Goal: Share content: Share content

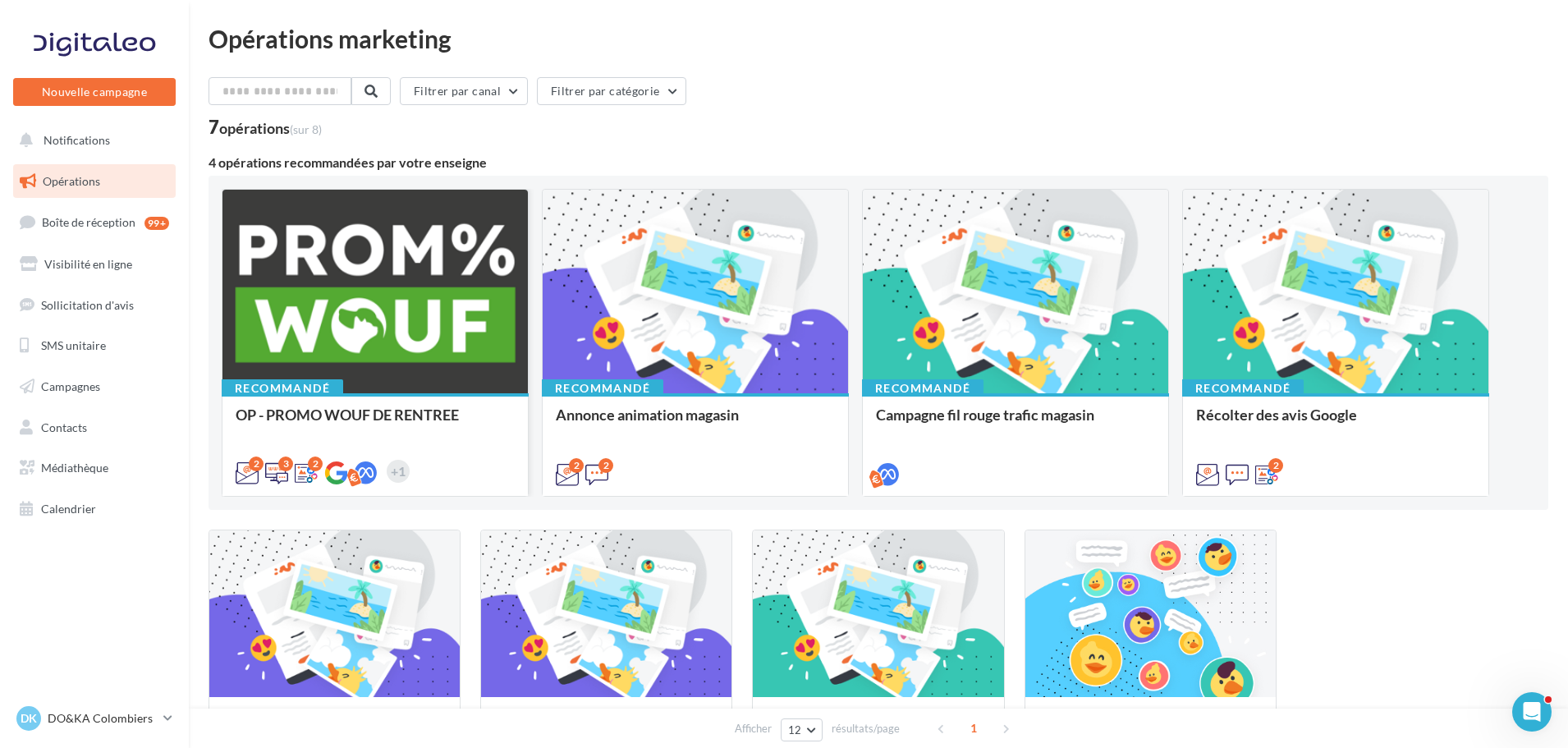
click at [384, 279] on div at bounding box center [375, 292] width 305 height 205
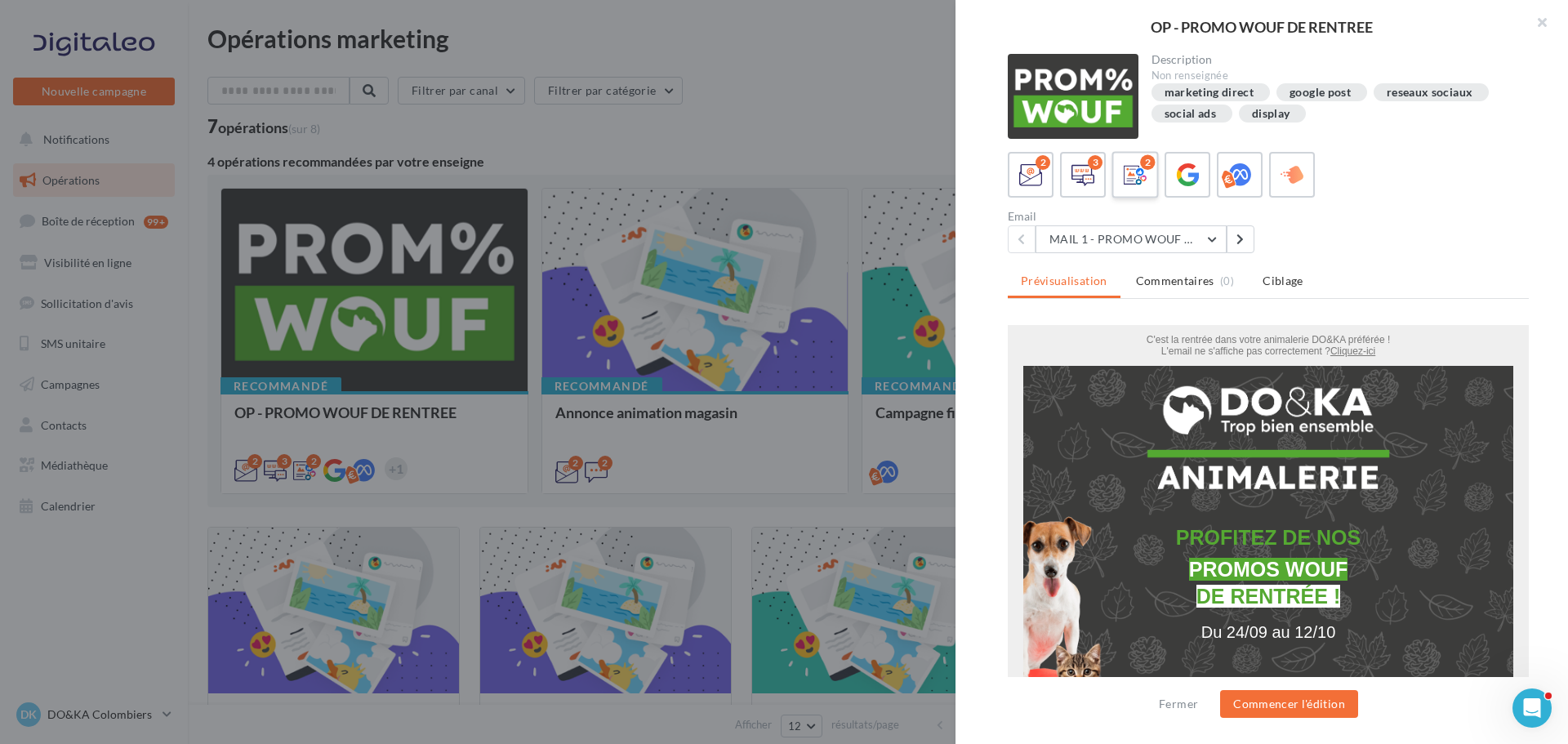
click at [1141, 172] on icon at bounding box center [1135, 175] width 24 height 24
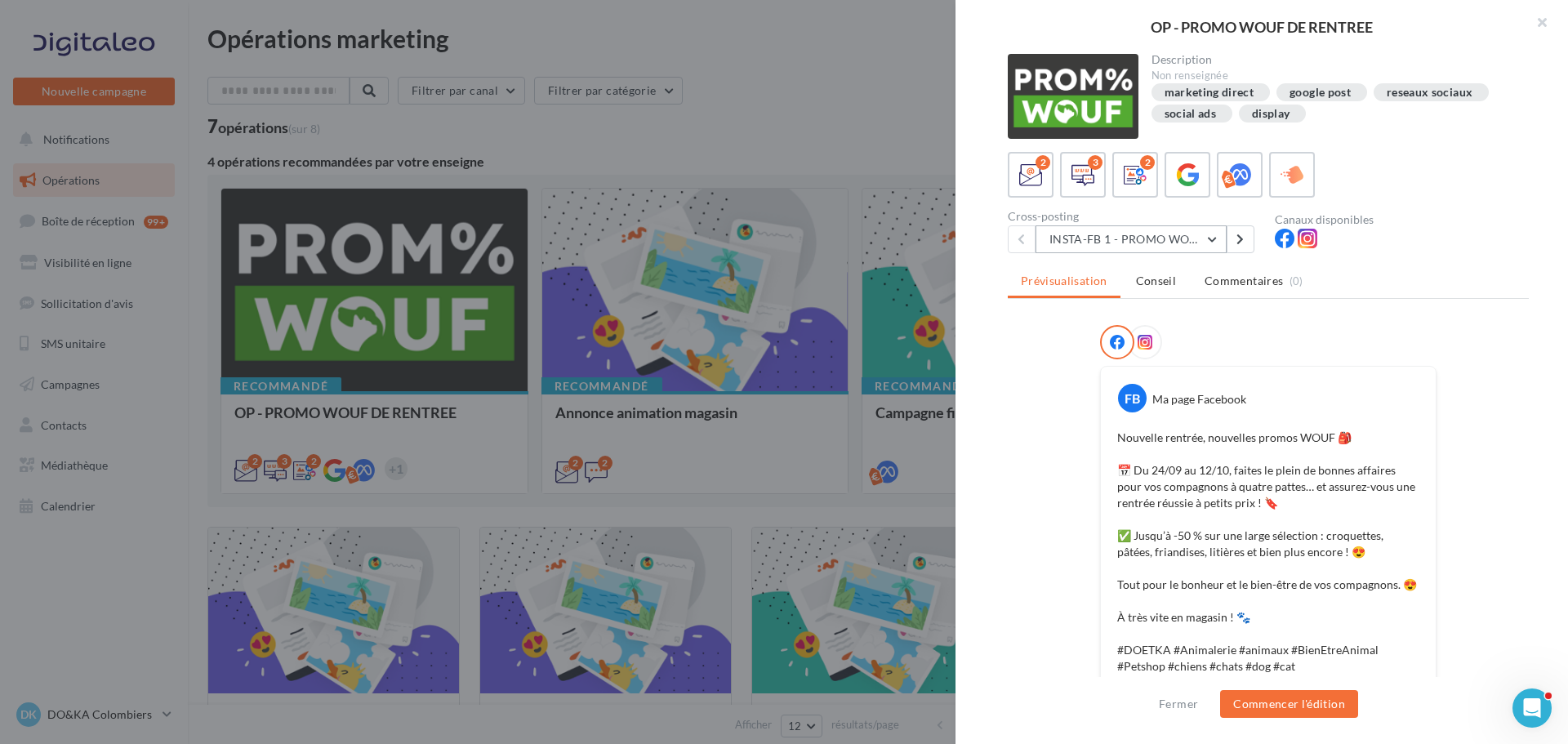
click at [1156, 235] on button "INSTA-FB 1 - PROMO WOUF RENTREE" at bounding box center [1131, 238] width 191 height 27
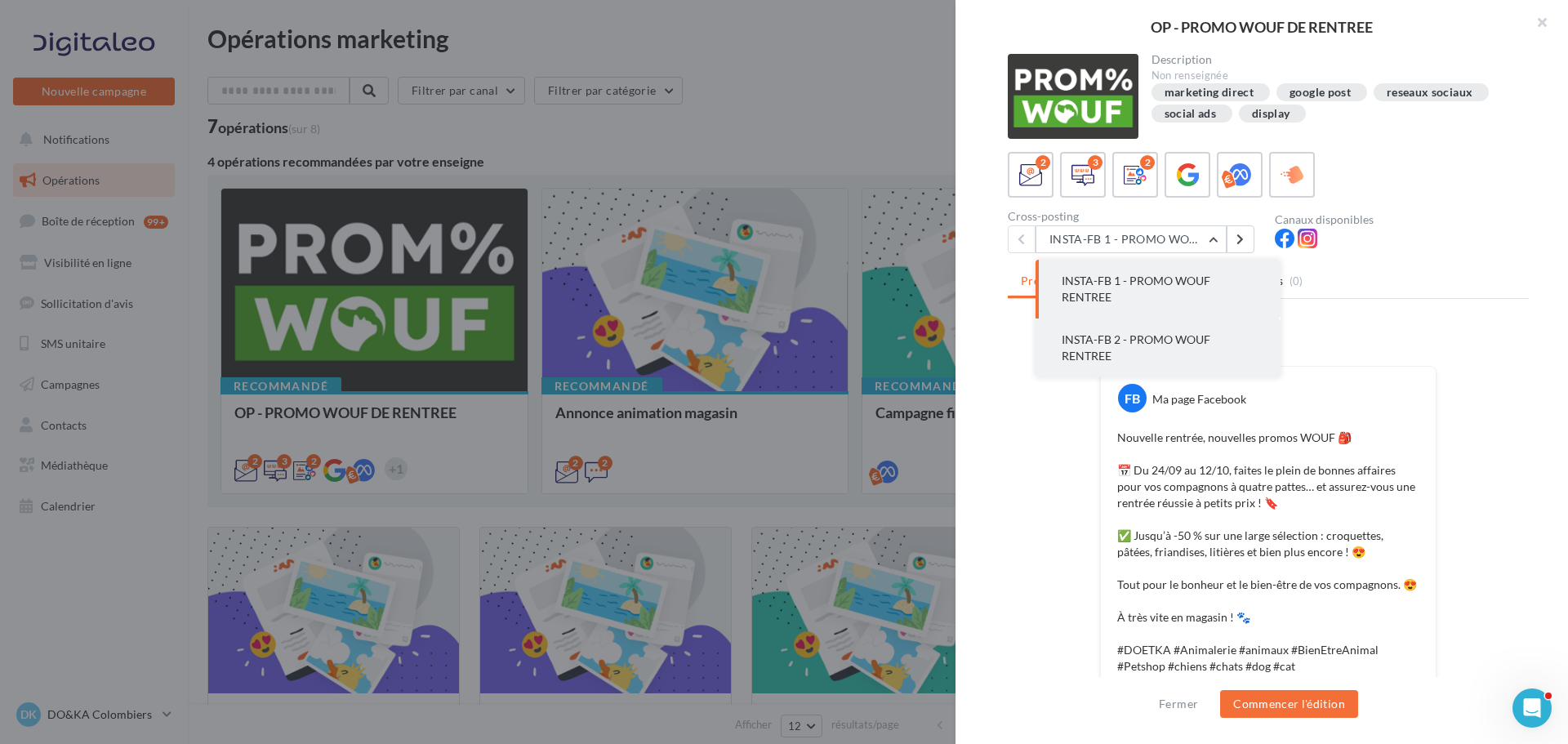
click at [1163, 334] on span "INSTA-FB 2 - PROMO WOUF RENTREE" at bounding box center [1136, 348] width 148 height 30
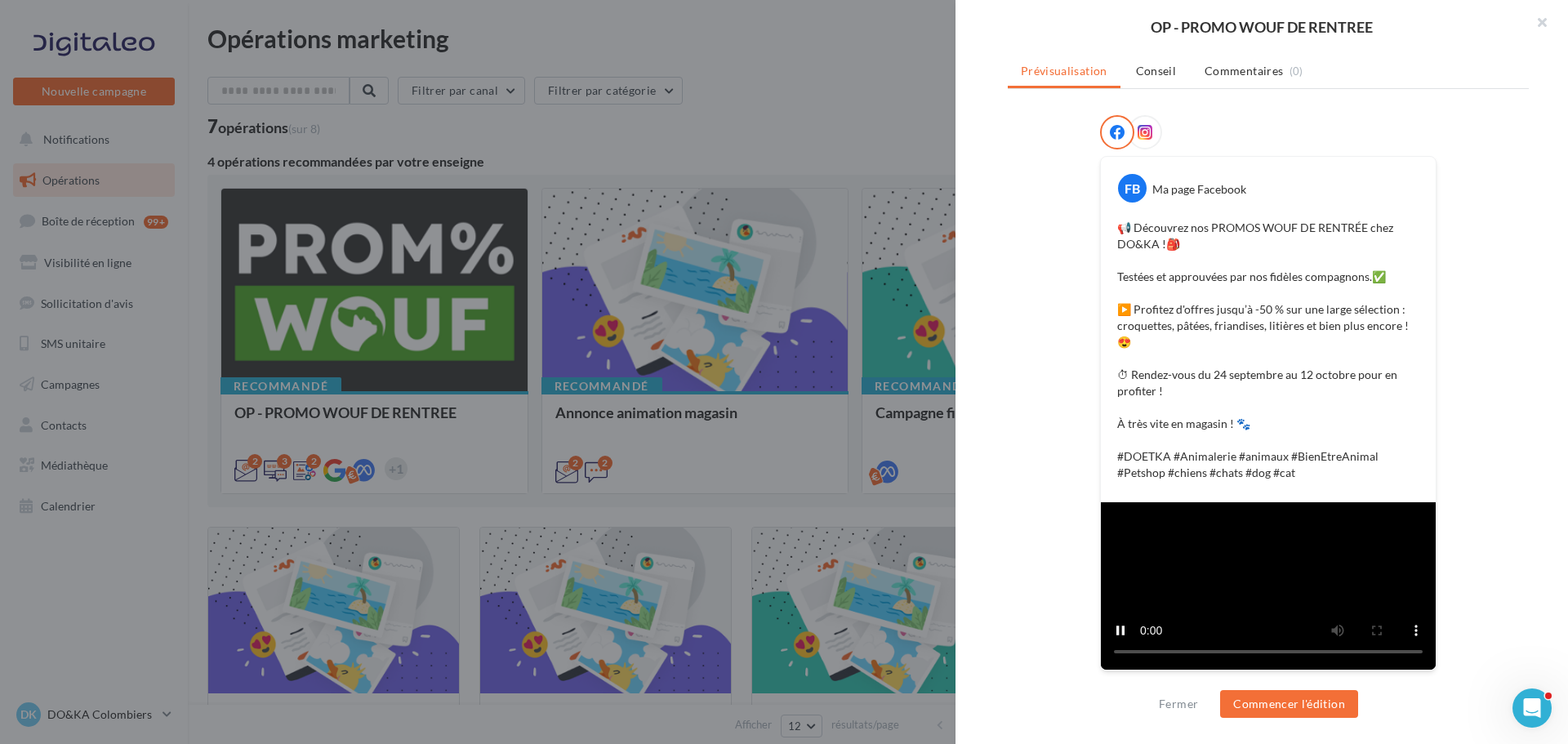
scroll to position [484, 0]
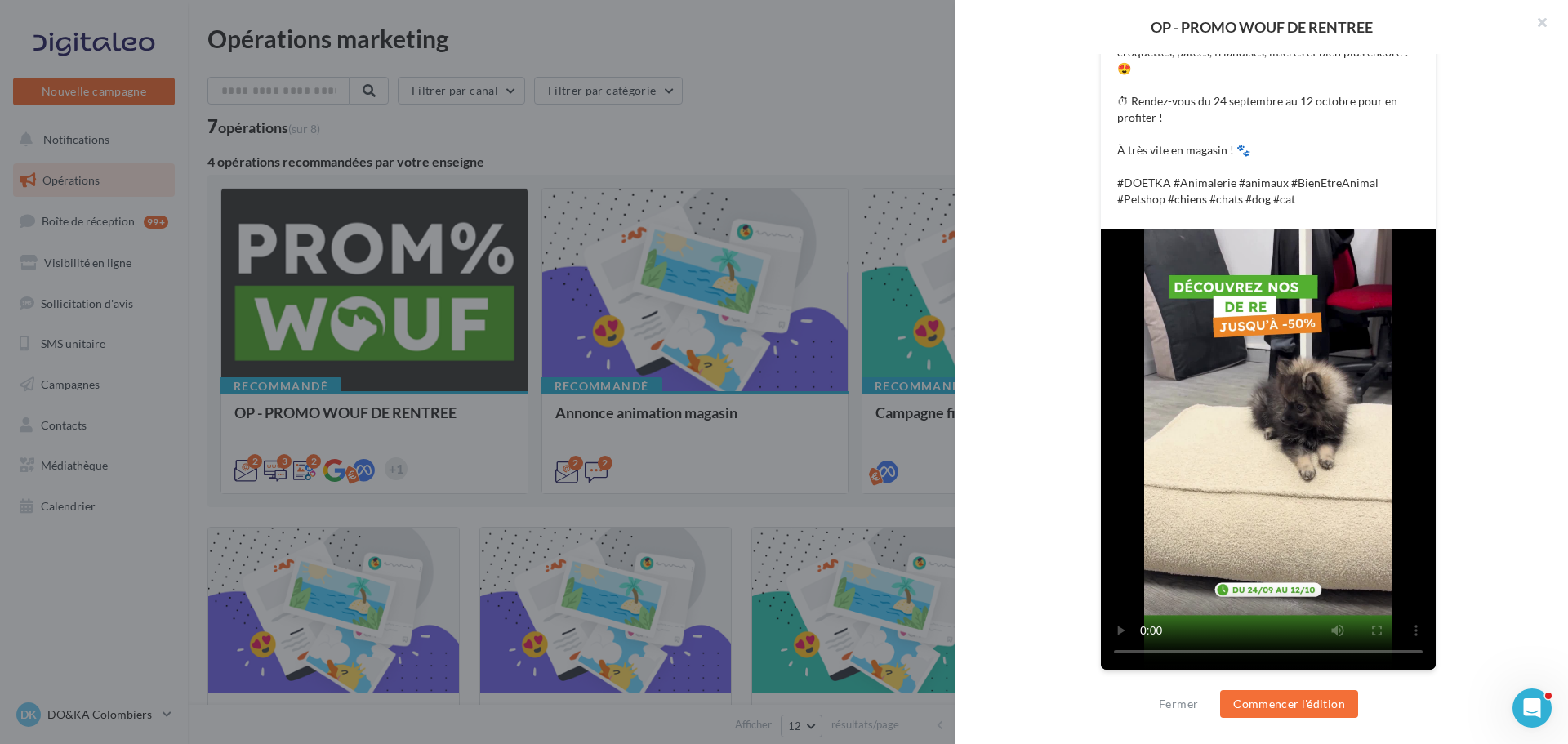
click at [1079, 647] on div "FB Ma page Facebook 📢 Découvrez nos PROMOS WOUF DE RENTRÉE chez DO&KA !🎒 Testée…" at bounding box center [1269, 267] width 521 height 850
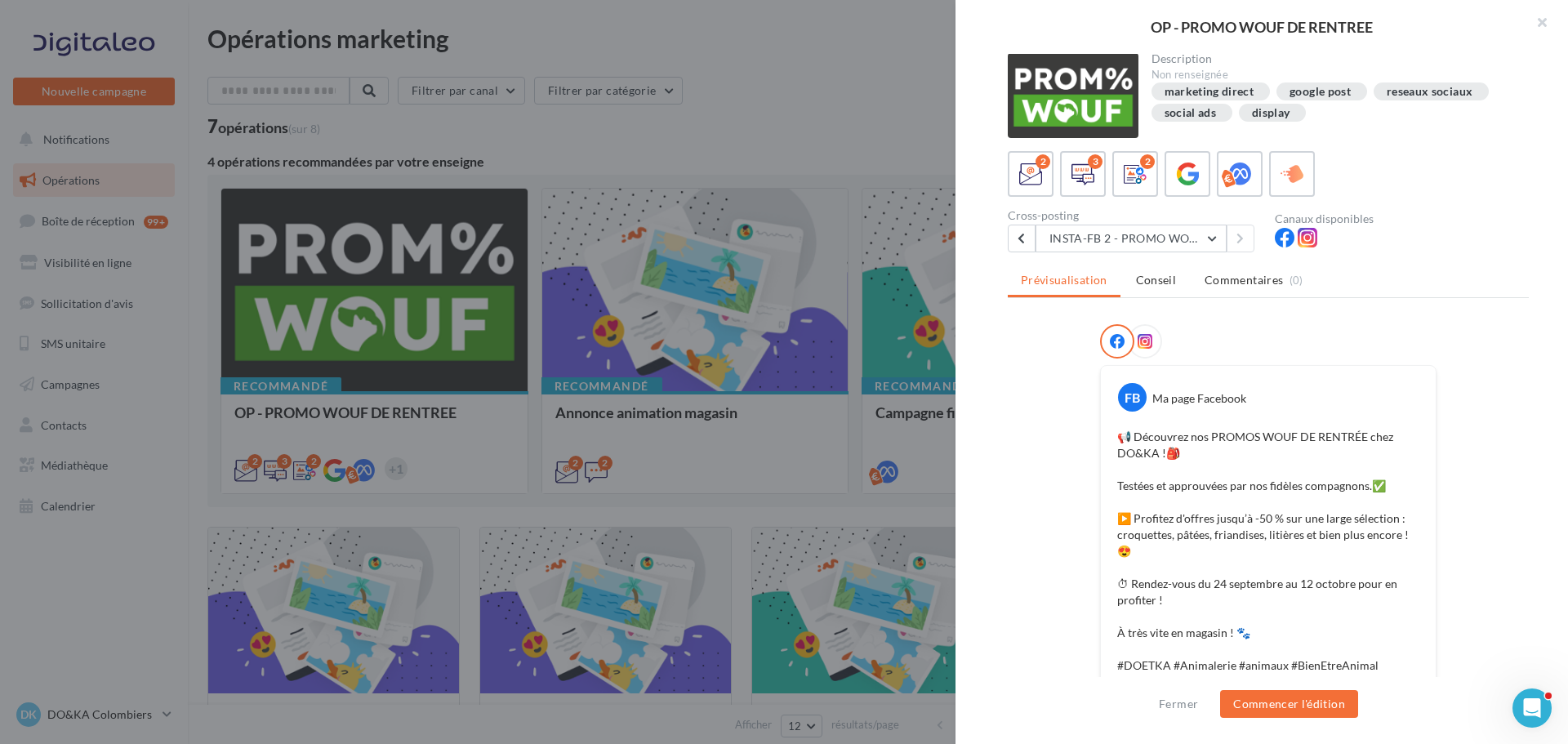
scroll to position [0, 0]
click at [1169, 222] on div "Cross-posting" at bounding box center [1135, 216] width 254 height 11
click at [1169, 229] on button "INSTA-FB 2 - PROMO WOUF RENTREE" at bounding box center [1131, 238] width 191 height 27
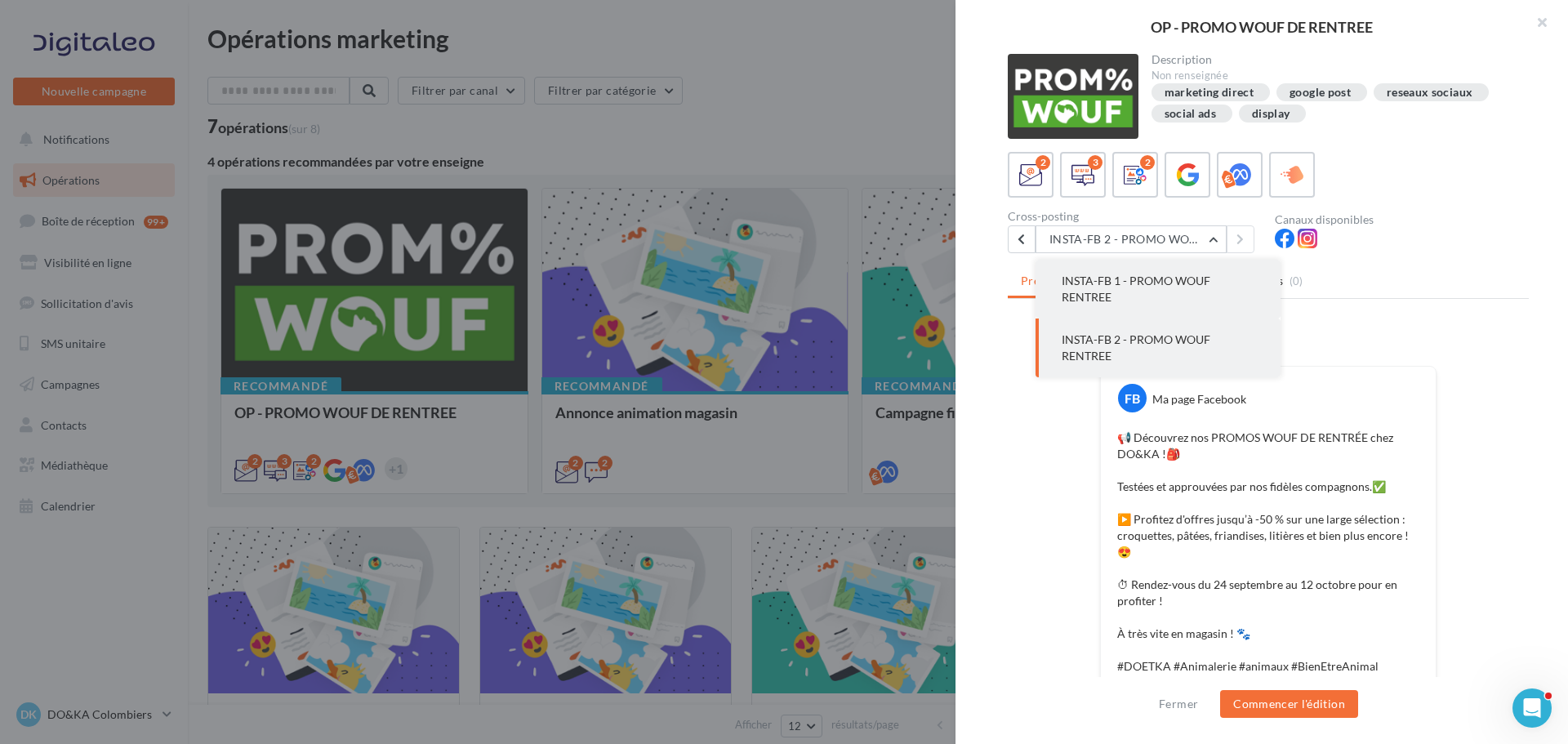
click at [1157, 274] on span "INSTA-FB 1 - PROMO WOUF RENTREE" at bounding box center [1136, 289] width 148 height 30
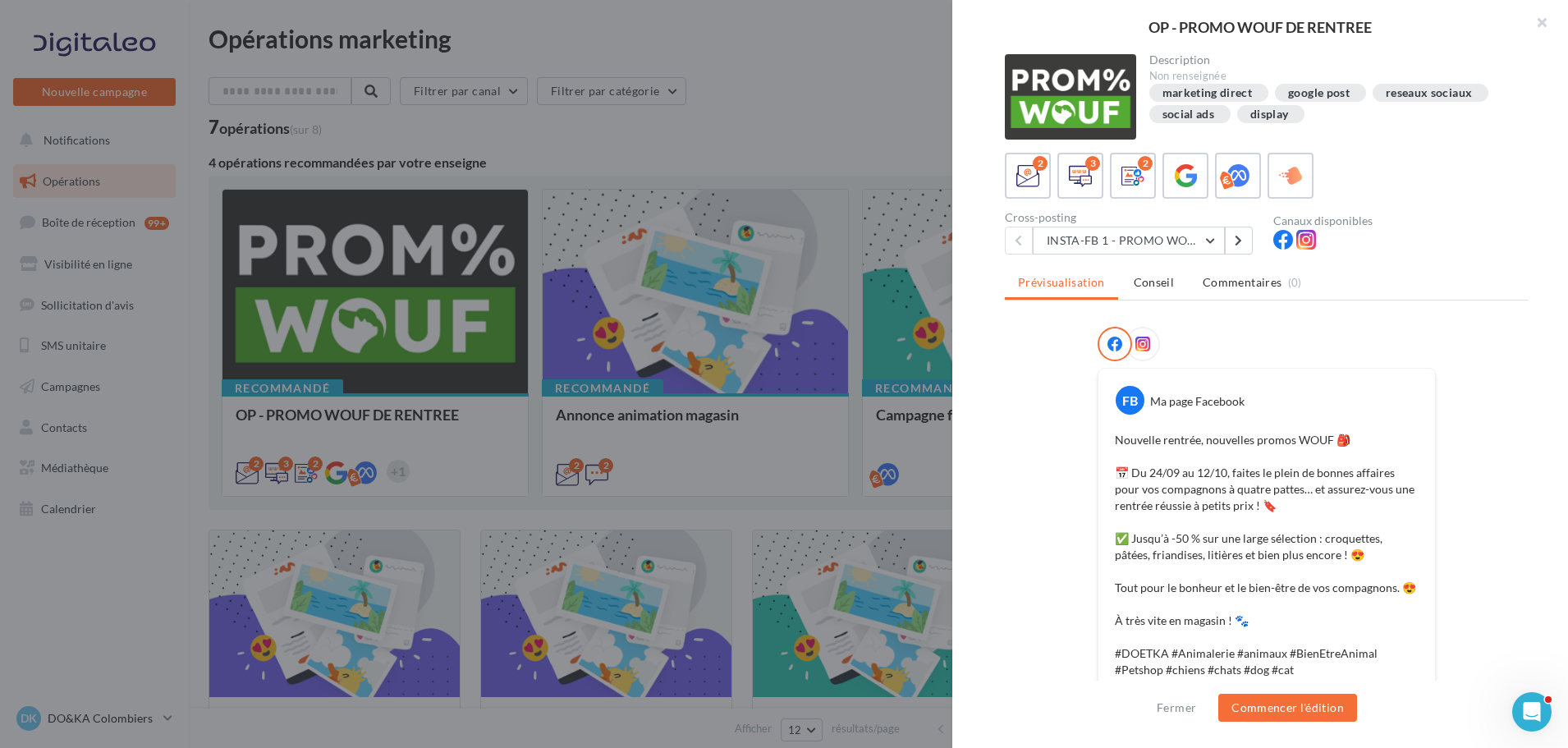
click at [820, 105] on div at bounding box center [784, 374] width 1568 height 748
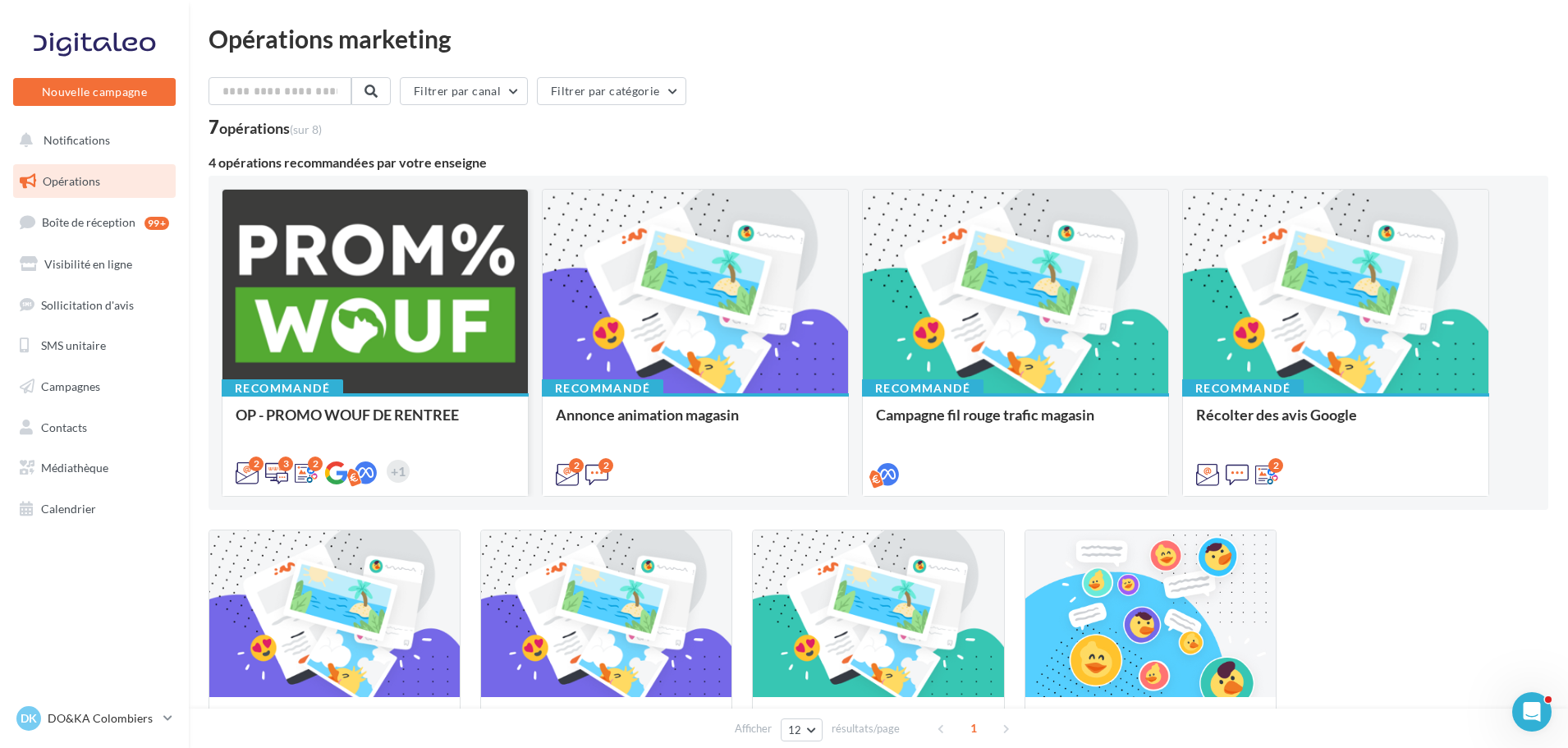
click at [381, 278] on div at bounding box center [375, 292] width 305 height 205
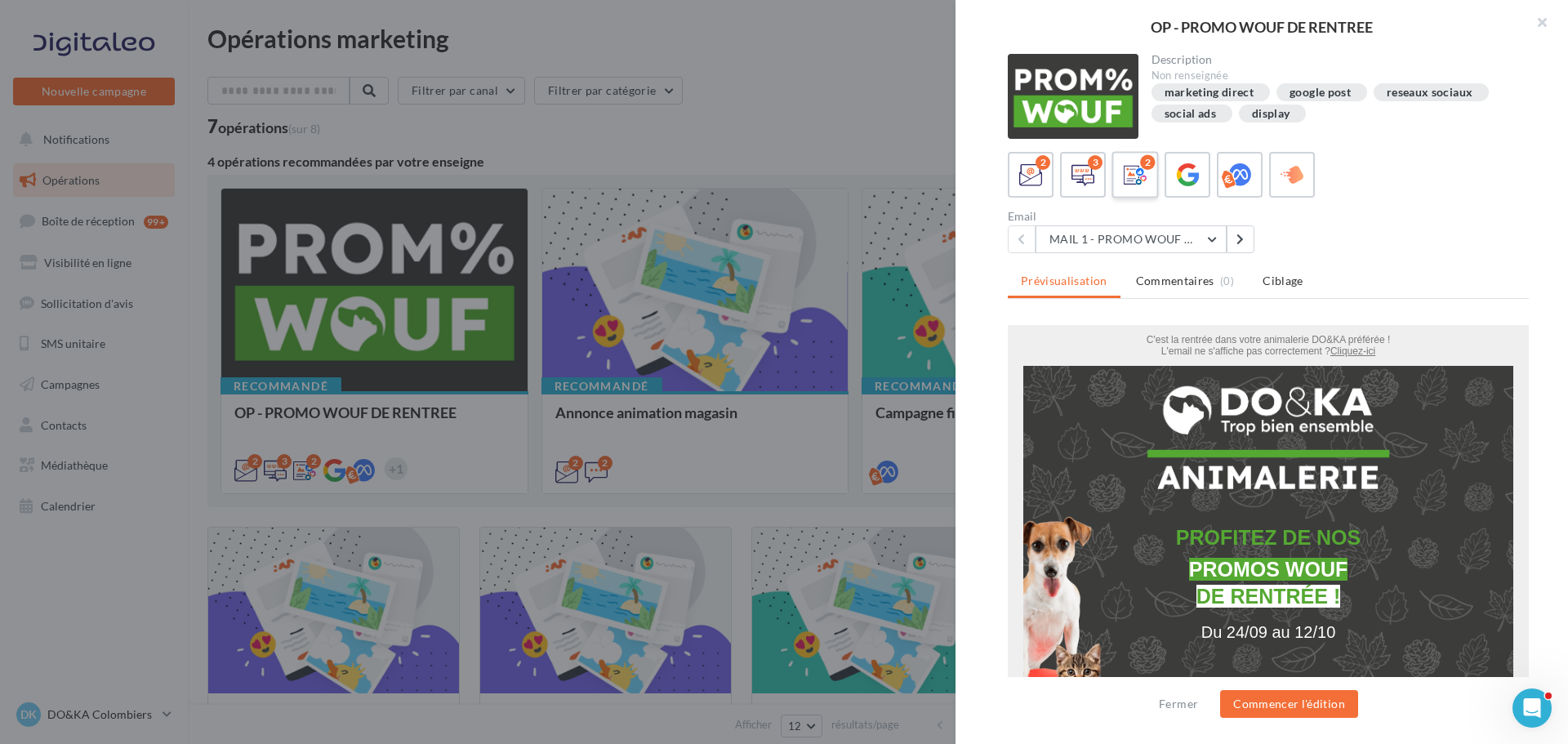
click at [1120, 172] on div "2" at bounding box center [1135, 175] width 30 height 30
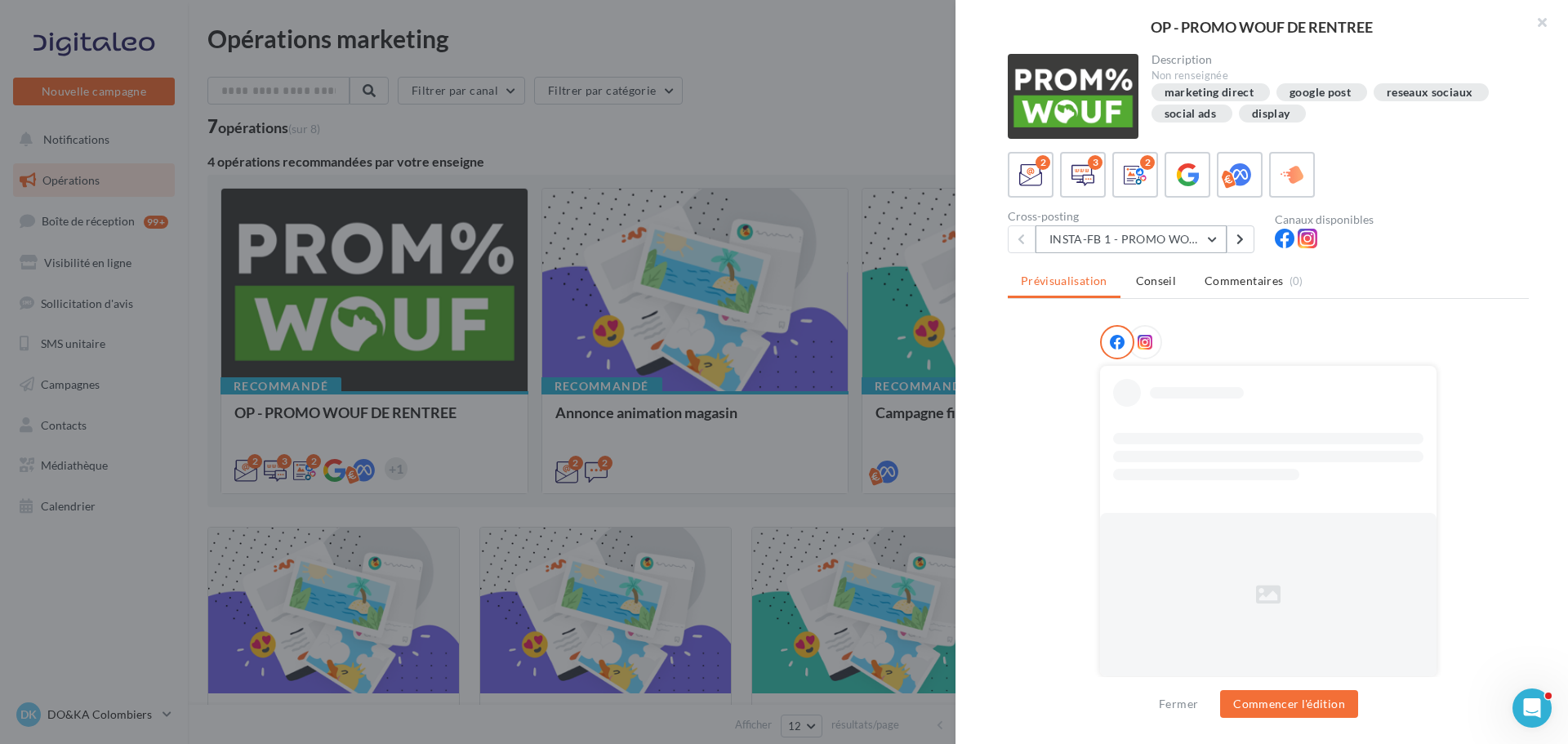
click at [1155, 239] on button "INSTA-FB 1 - PROMO WOUF RENTREE" at bounding box center [1131, 238] width 191 height 27
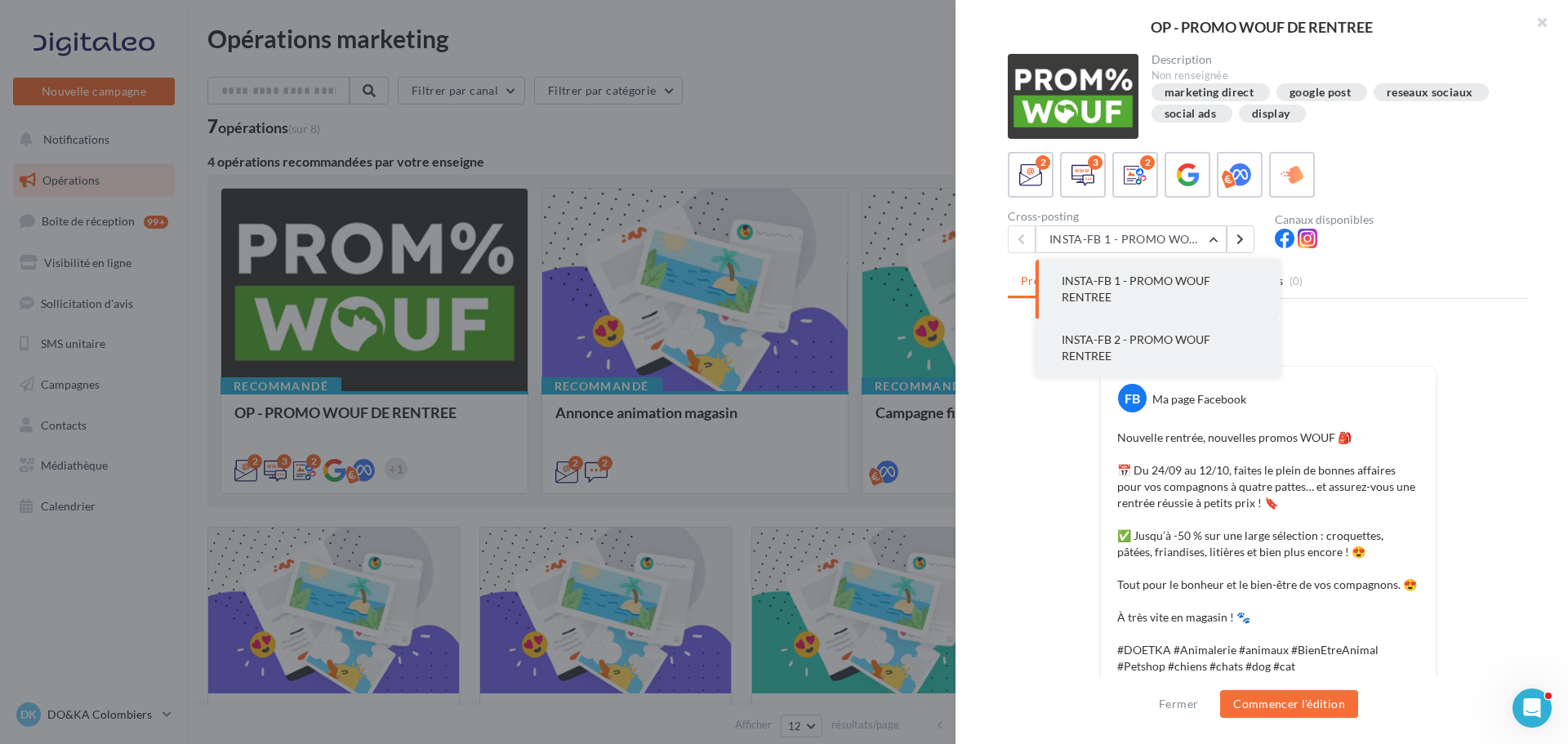
click at [1156, 329] on button "INSTA-FB 2 - PROMO WOUF RENTREE" at bounding box center [1158, 348] width 245 height 59
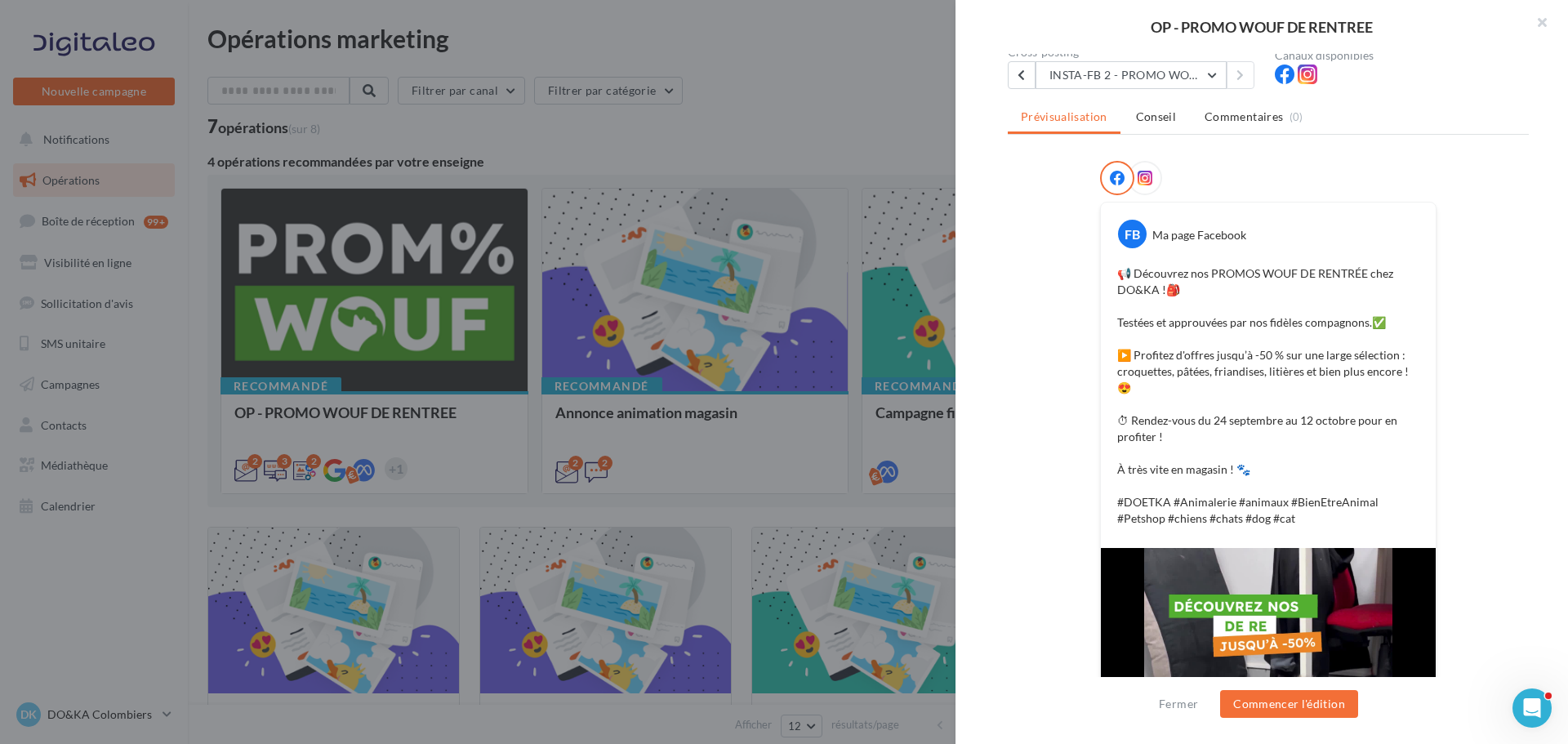
scroll to position [165, 0]
click at [1307, 716] on button "Commencer l'édition" at bounding box center [1289, 703] width 138 height 27
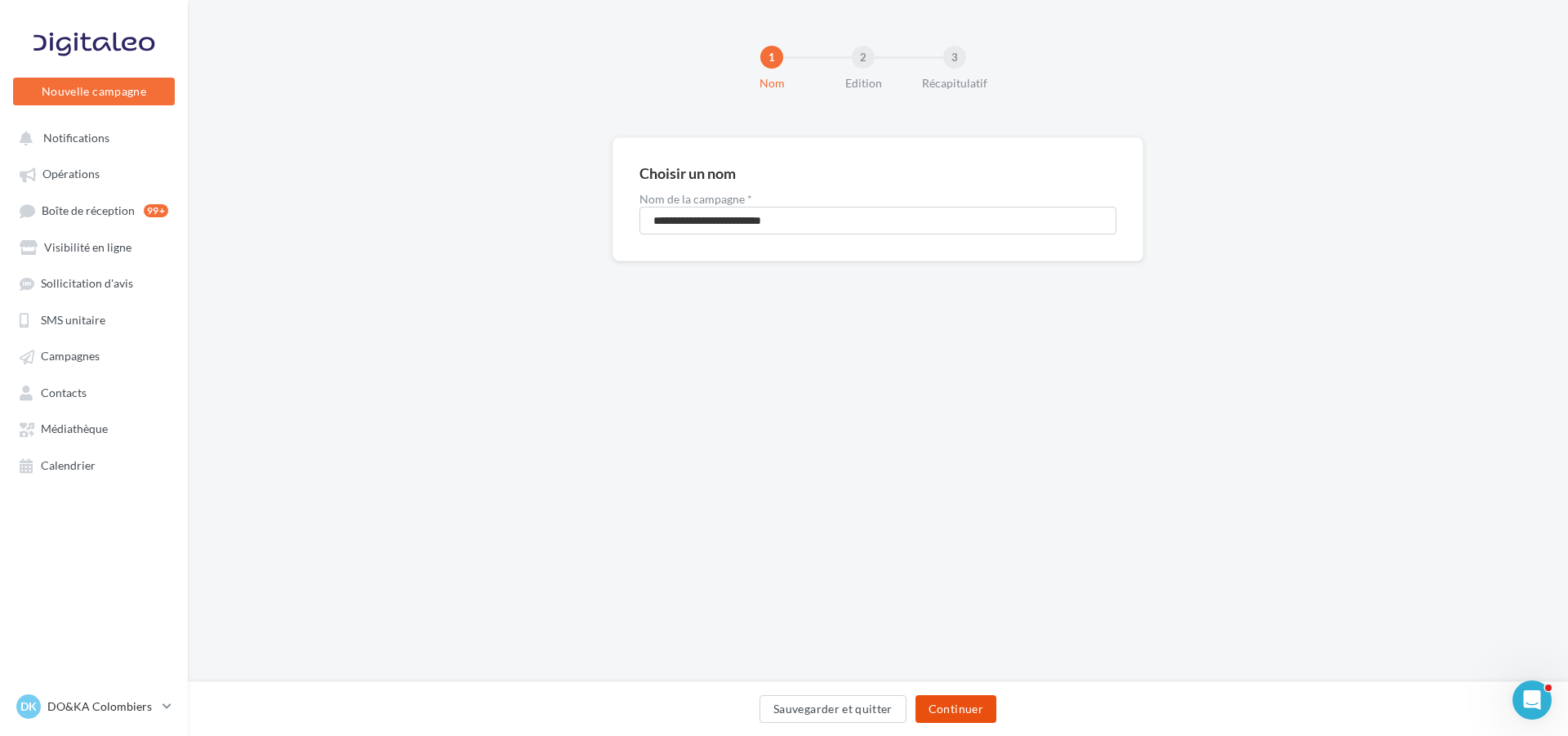
click at [964, 701] on button "Continuer" at bounding box center [956, 708] width 81 height 27
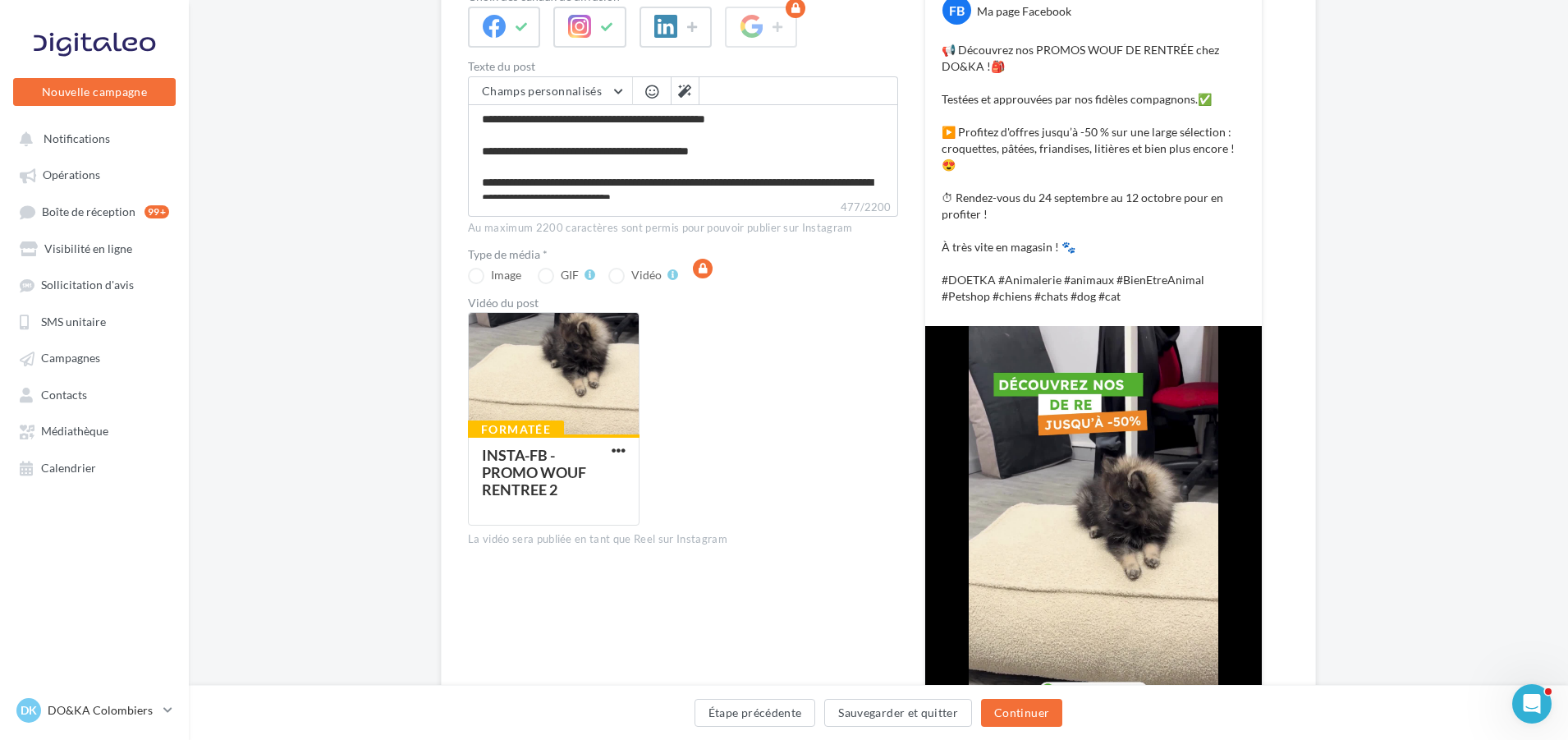
scroll to position [83, 0]
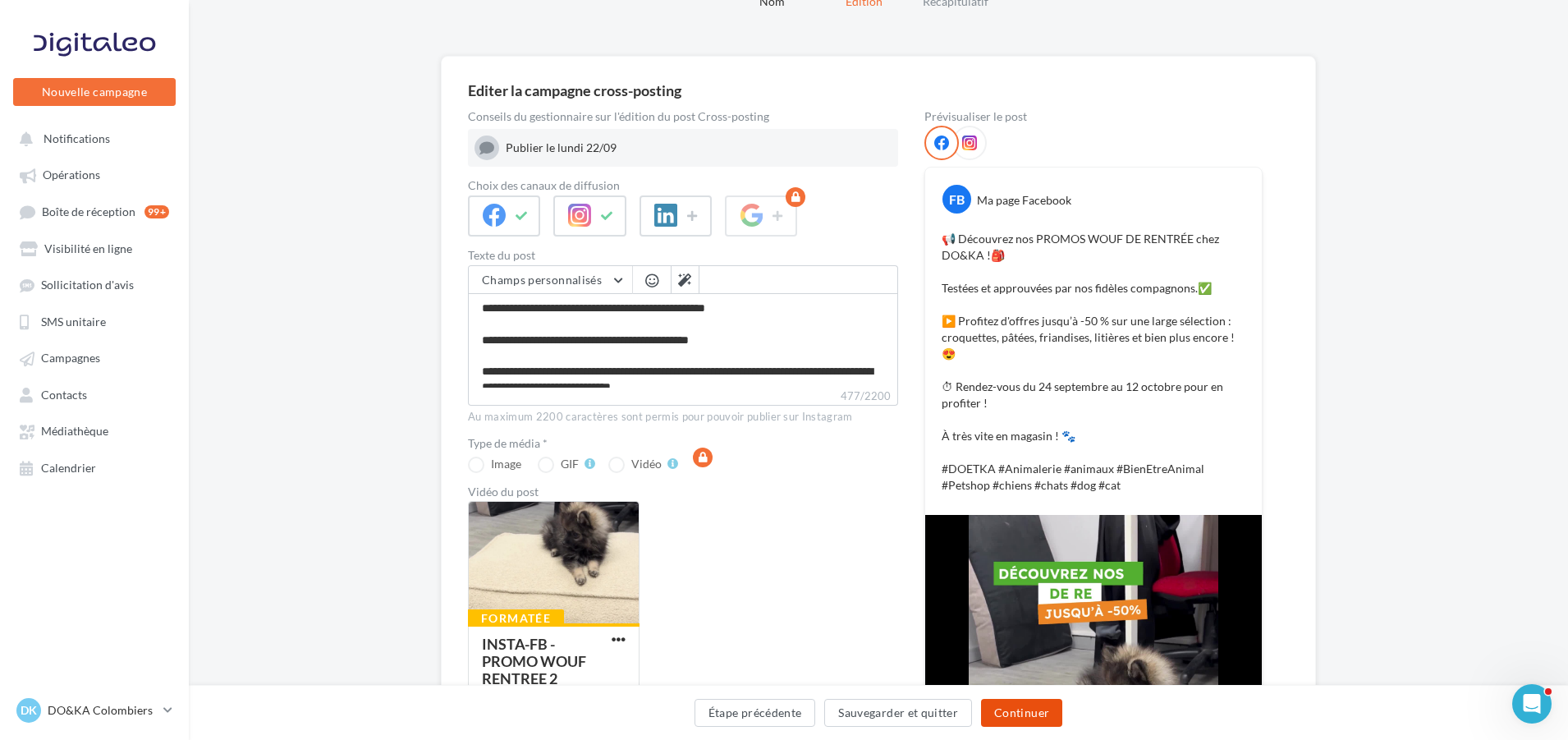
click at [1047, 716] on button "Continuer" at bounding box center [1022, 712] width 82 height 28
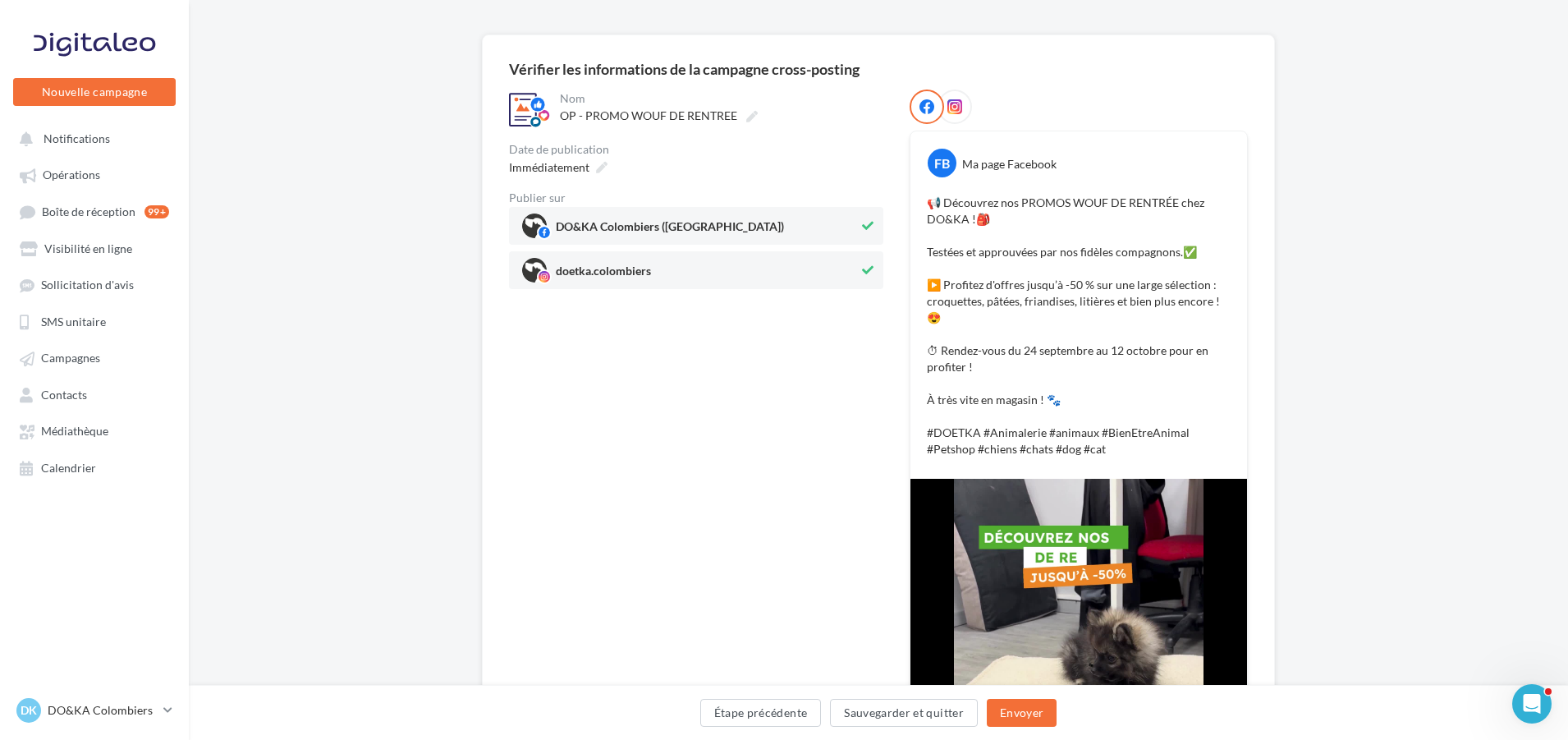
scroll to position [328, 0]
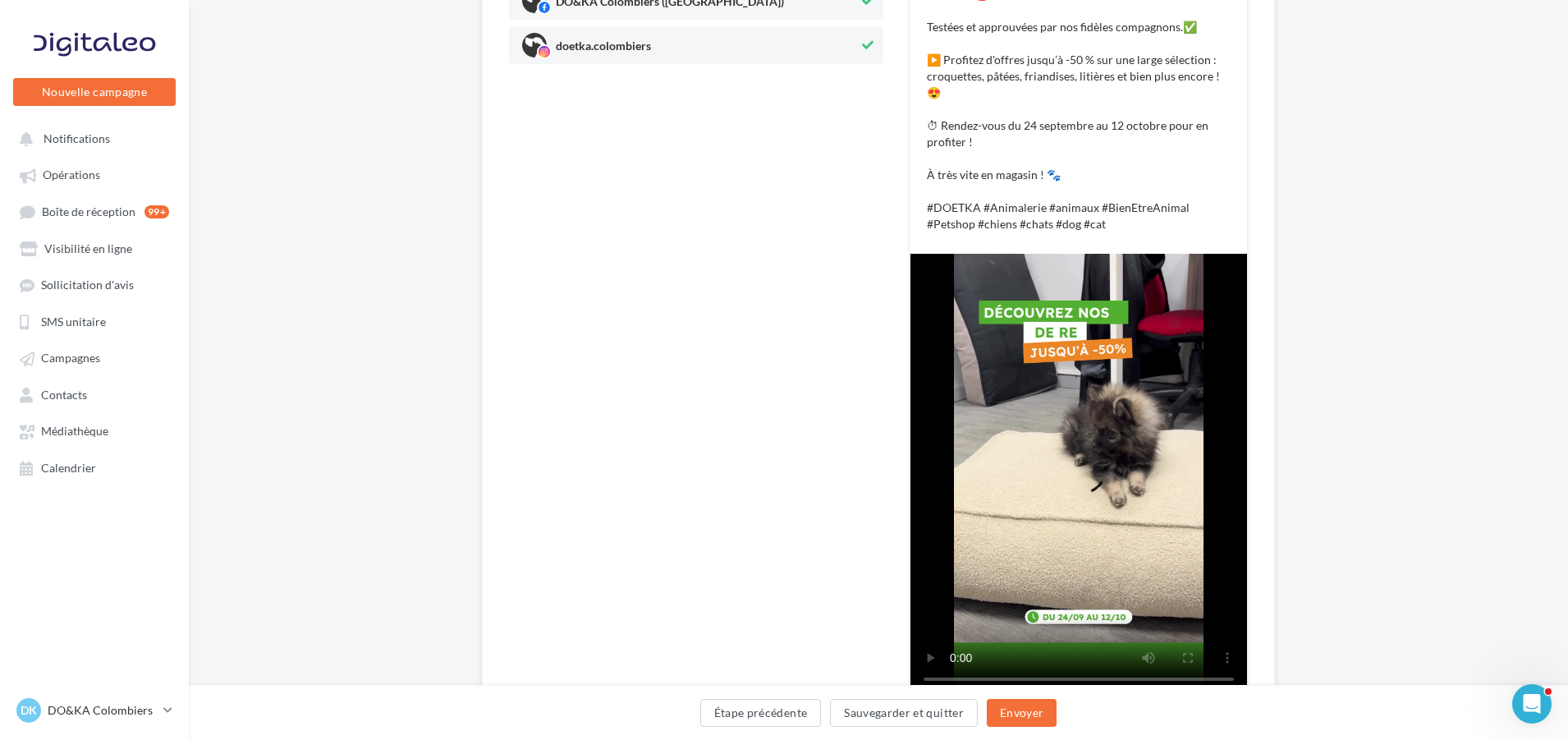
click at [914, 683] on video at bounding box center [1078, 476] width 336 height 444
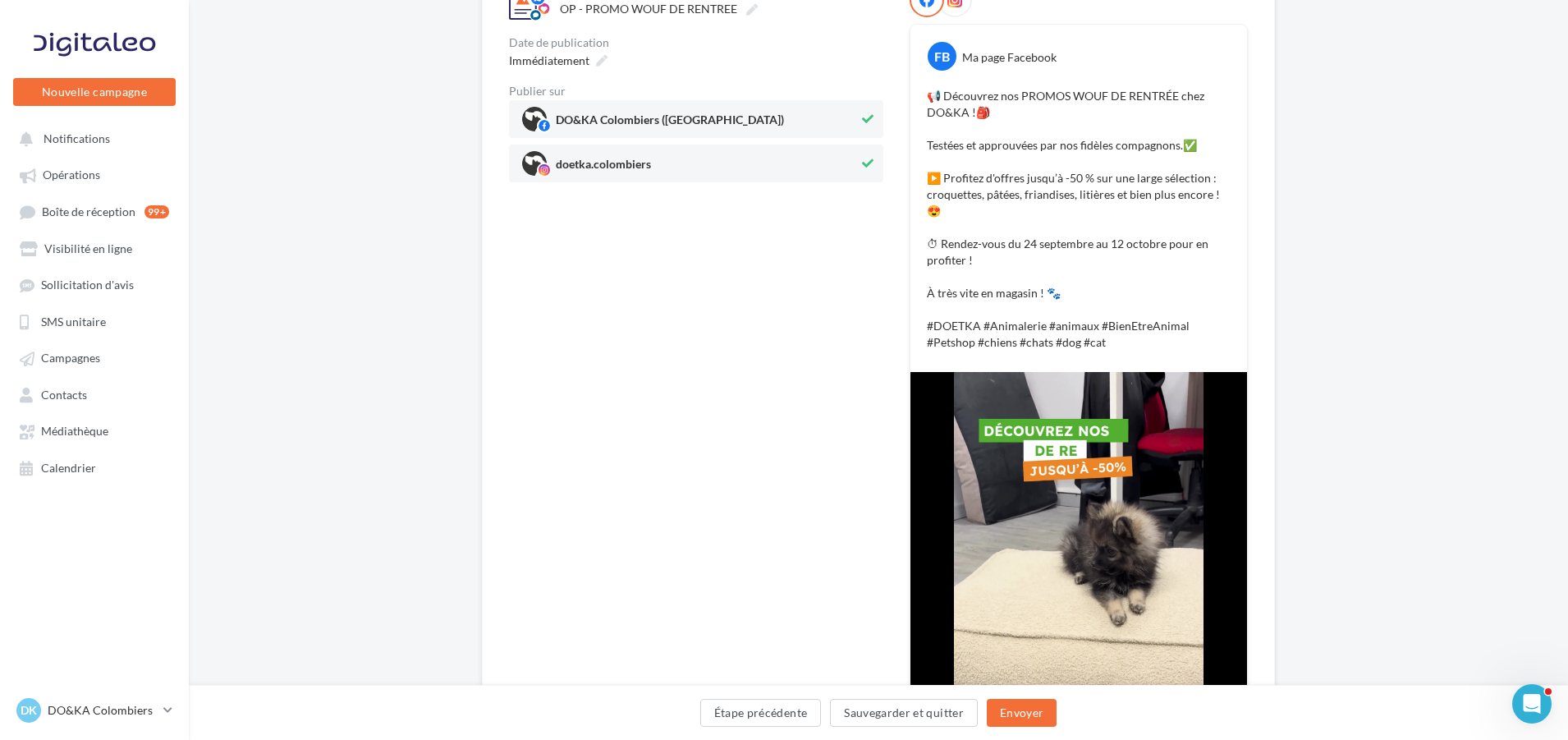
scroll to position [83, 0]
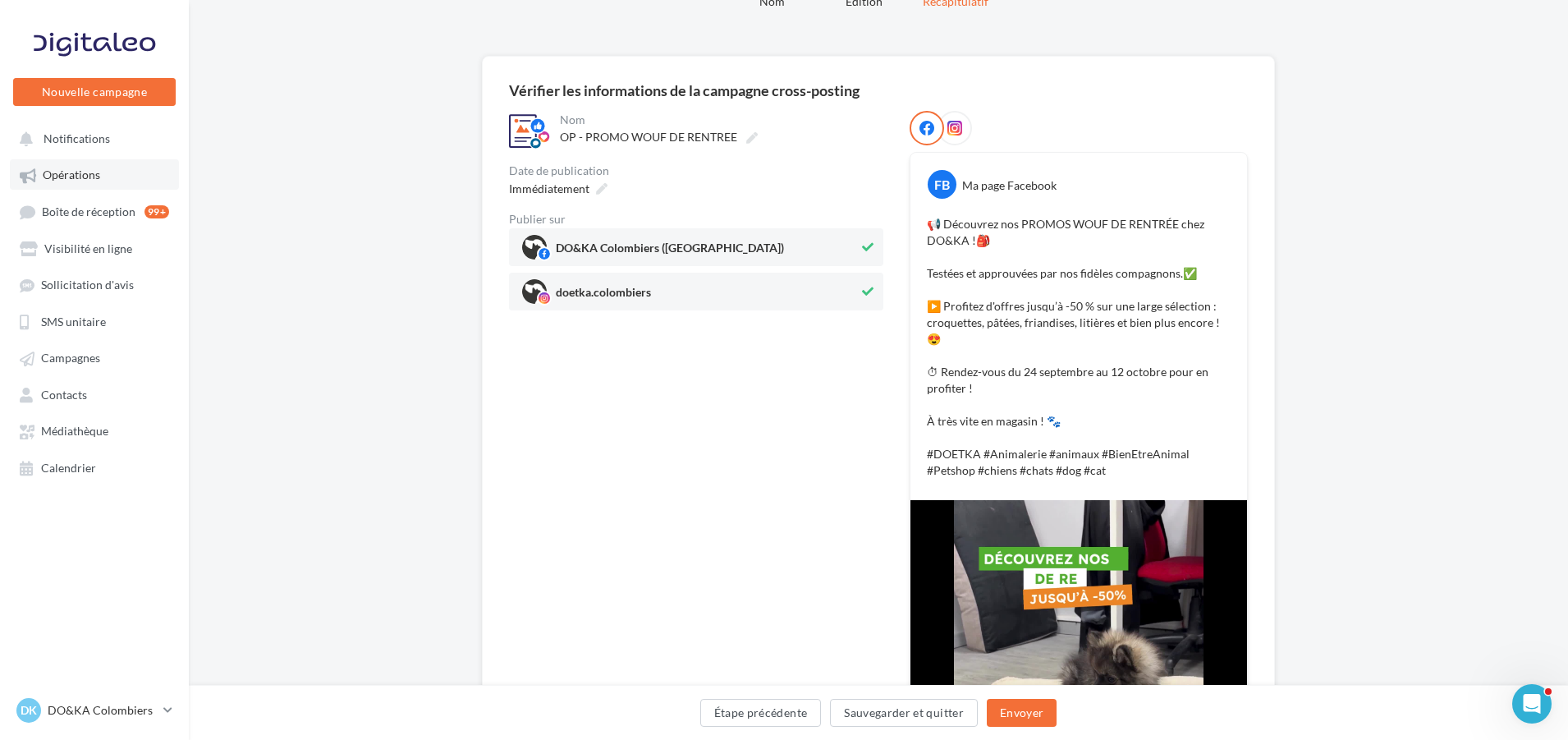
click at [54, 183] on link "Opérations" at bounding box center [94, 173] width 169 height 29
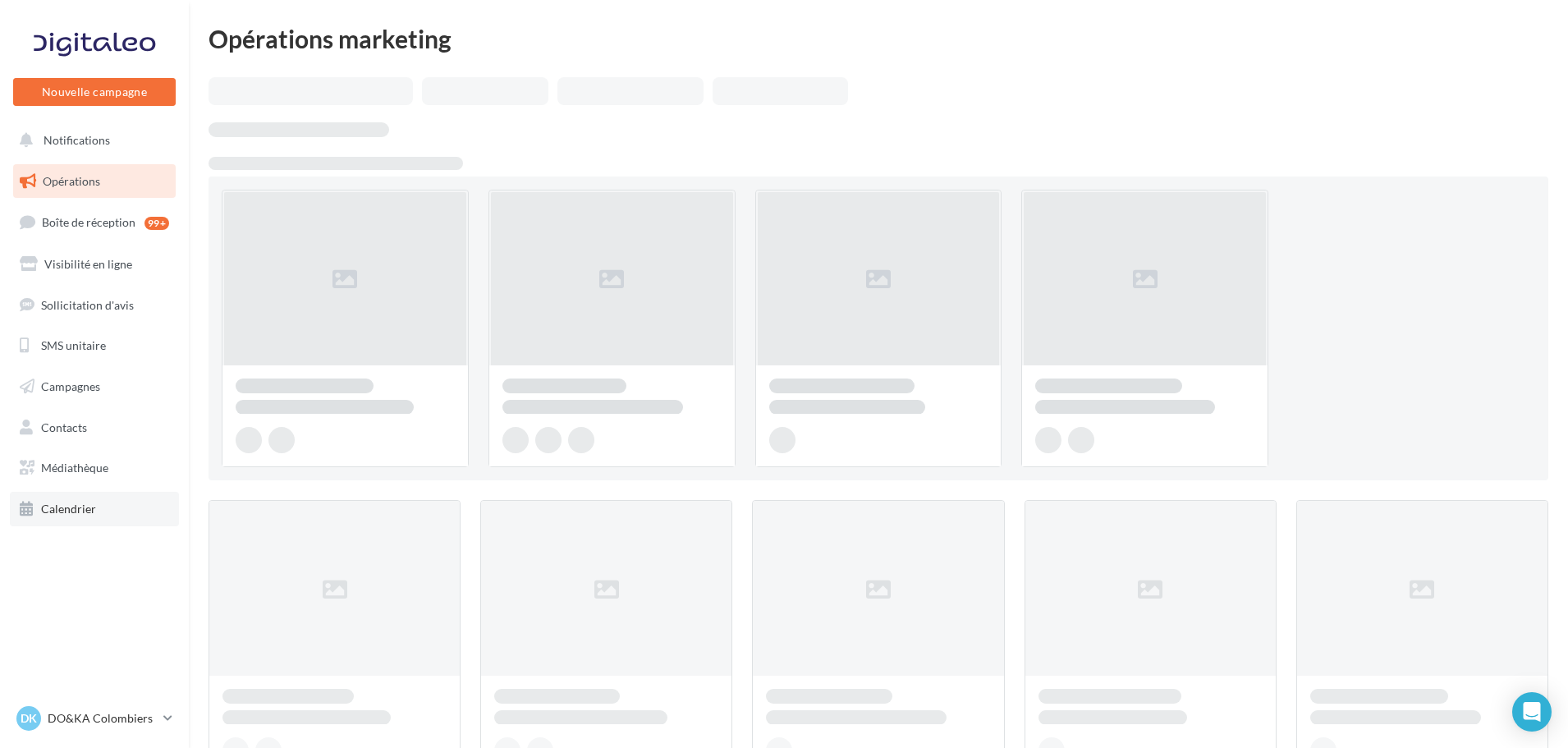
click at [130, 504] on link "Calendrier" at bounding box center [94, 508] width 169 height 35
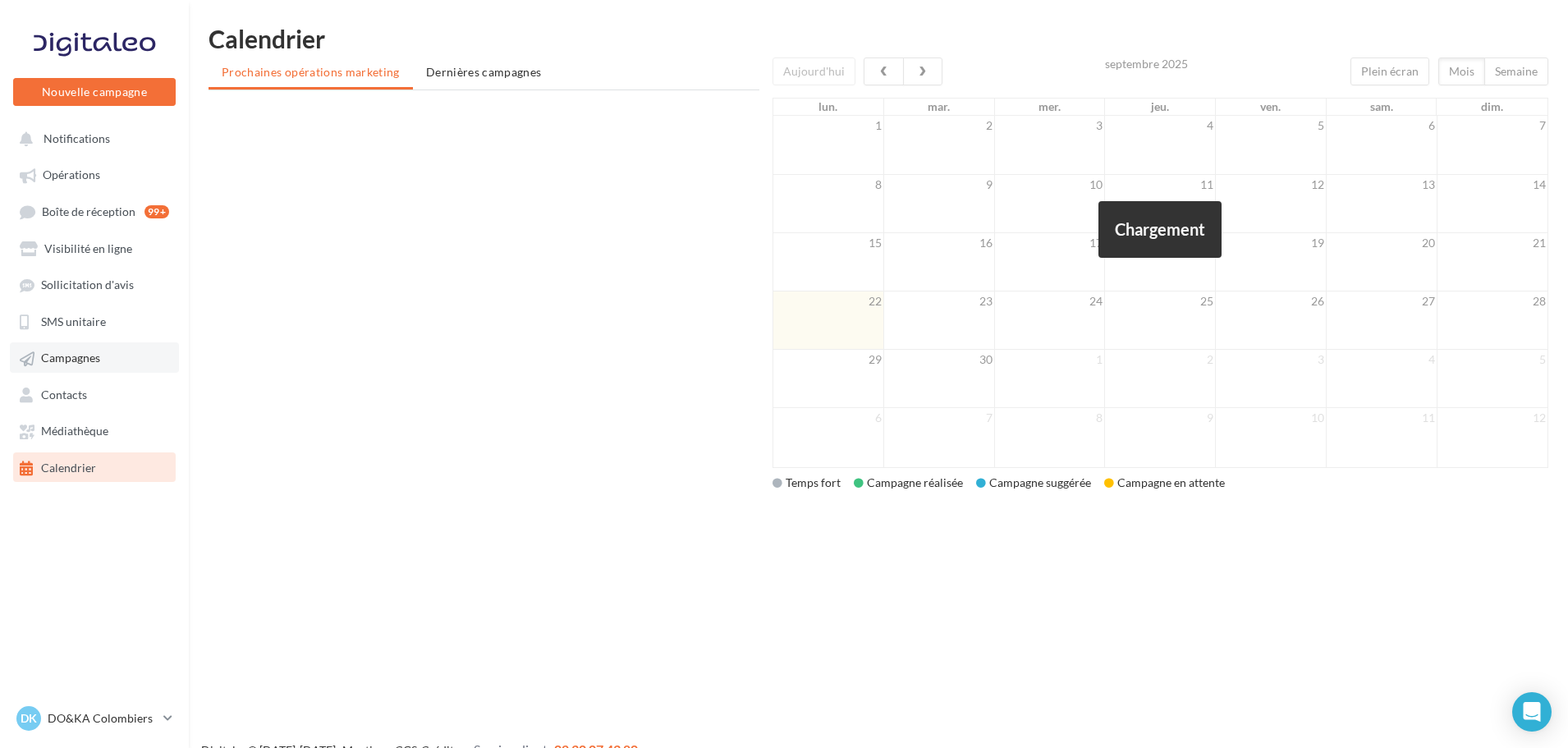
click at [103, 343] on link "Campagnes" at bounding box center [94, 357] width 169 height 29
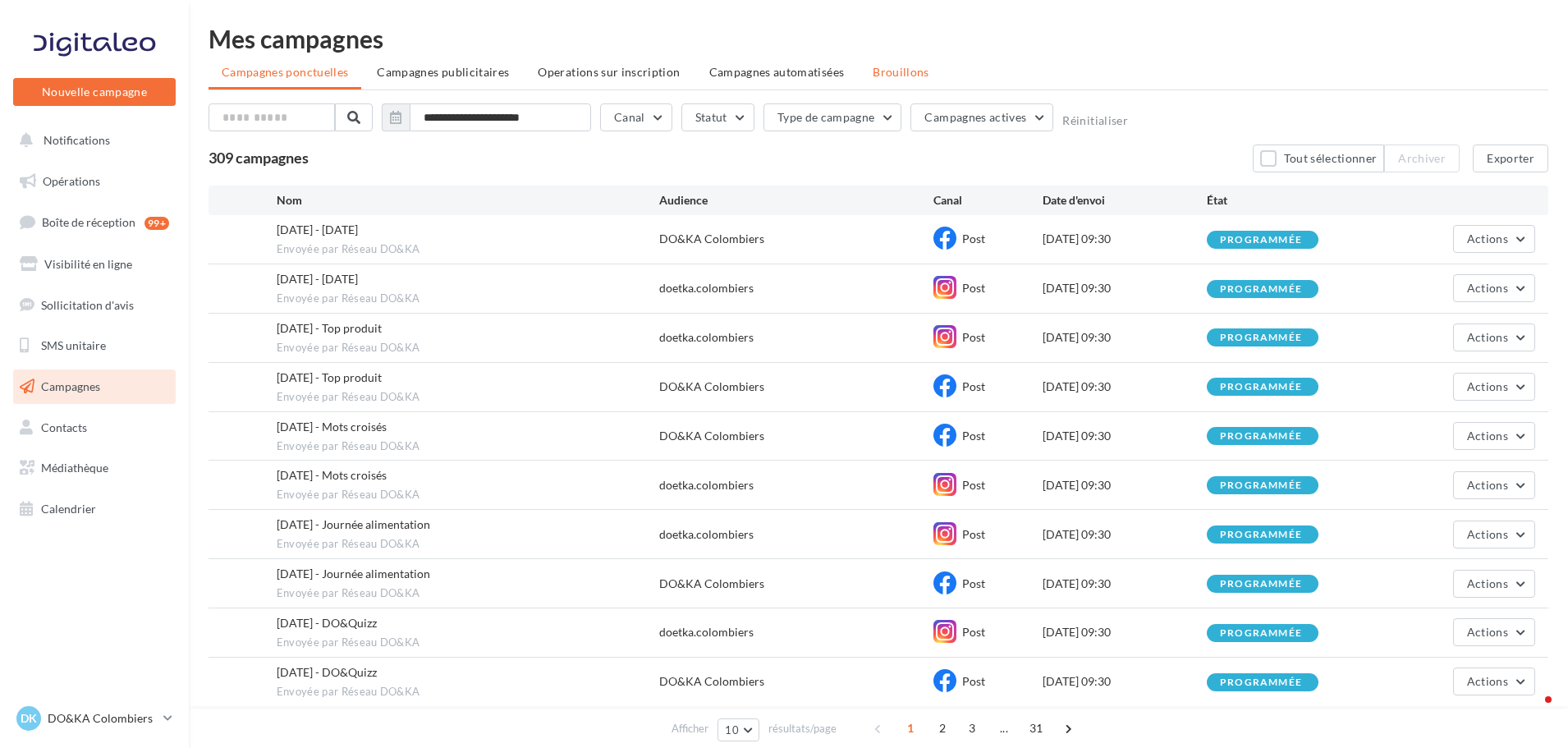
click at [918, 82] on li "Brouillons" at bounding box center [901, 72] width 83 height 29
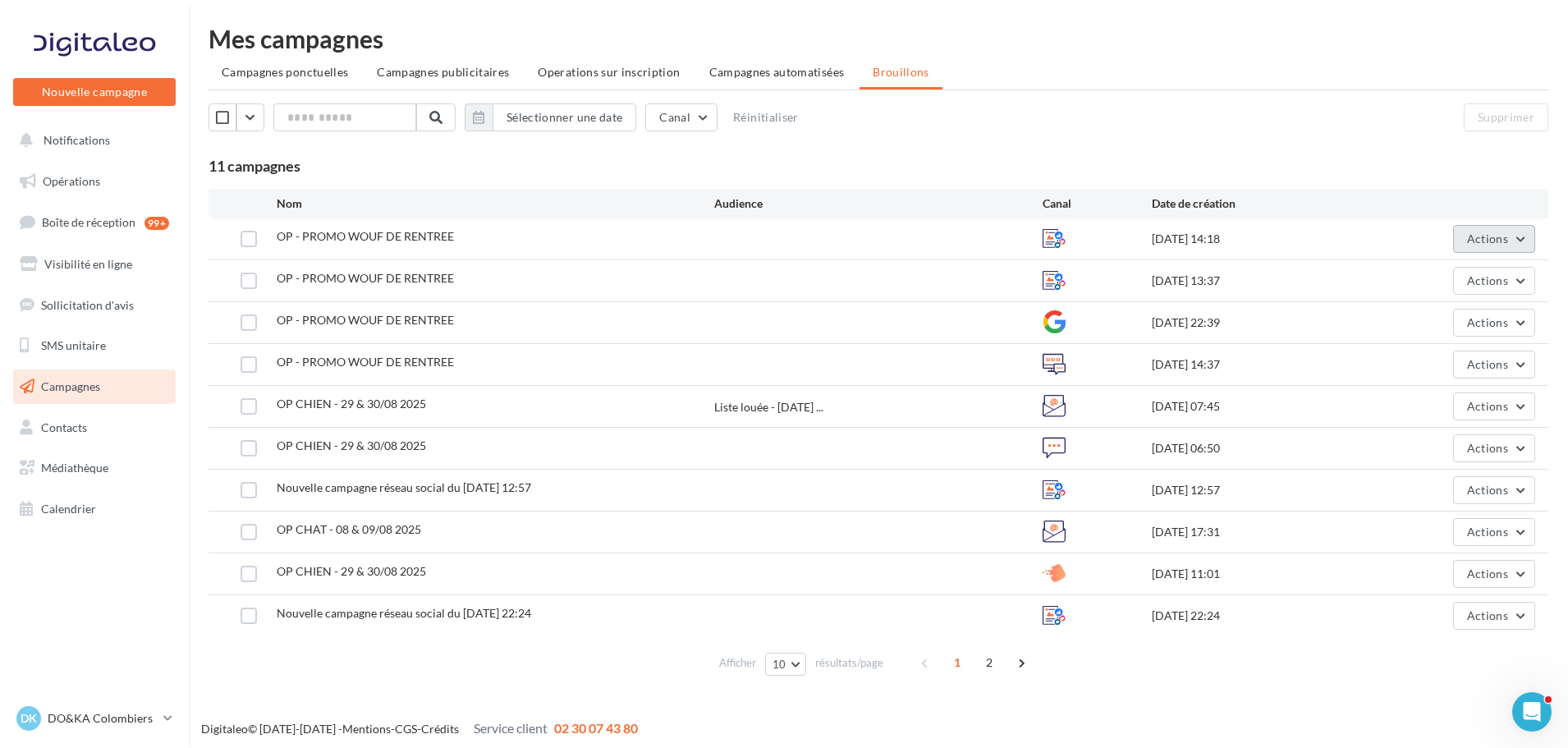
click at [1498, 232] on span "Actions" at bounding box center [1487, 239] width 41 height 14
click at [1462, 400] on button "Supprimer" at bounding box center [1453, 405] width 164 height 43
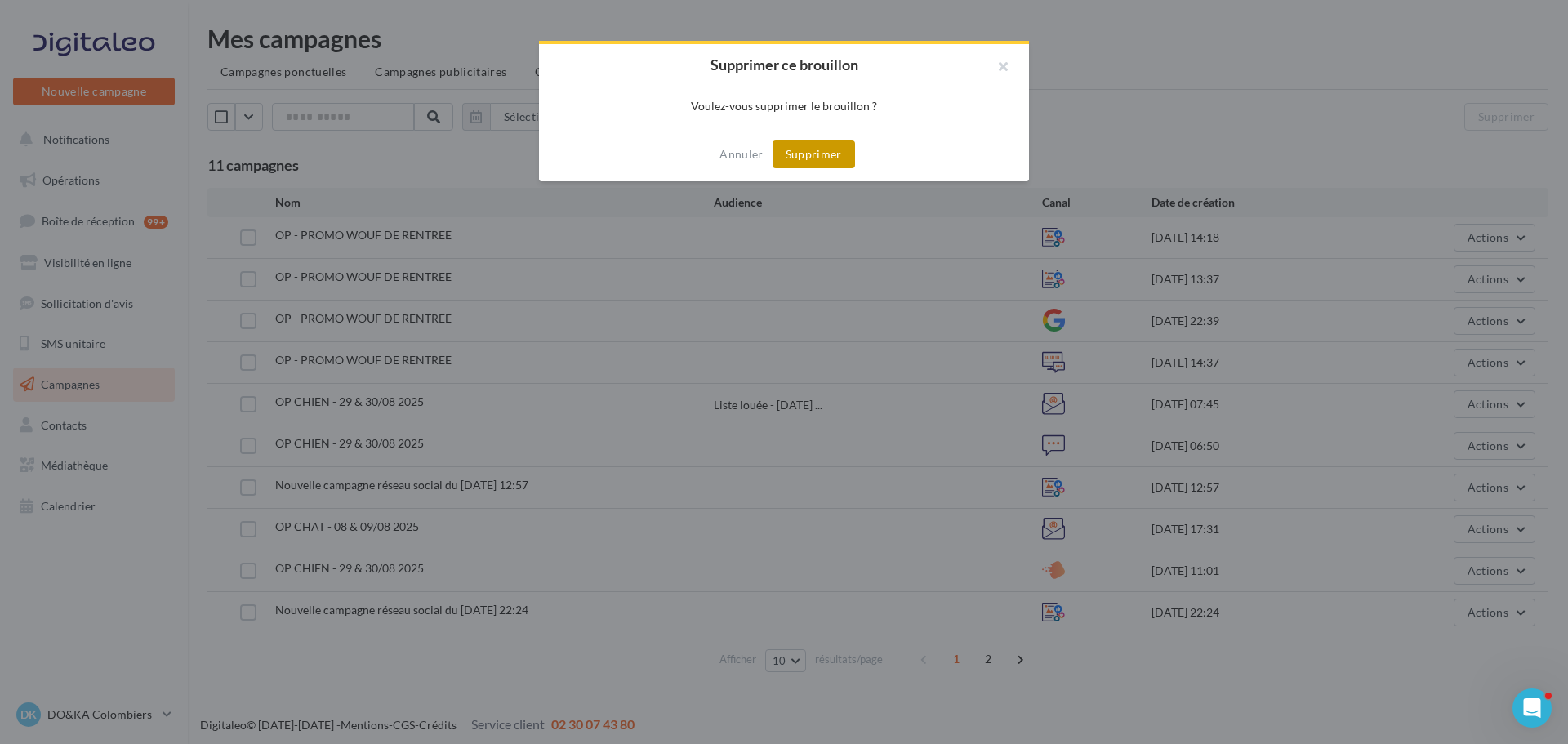
click at [838, 147] on button "Supprimer" at bounding box center [813, 154] width 82 height 27
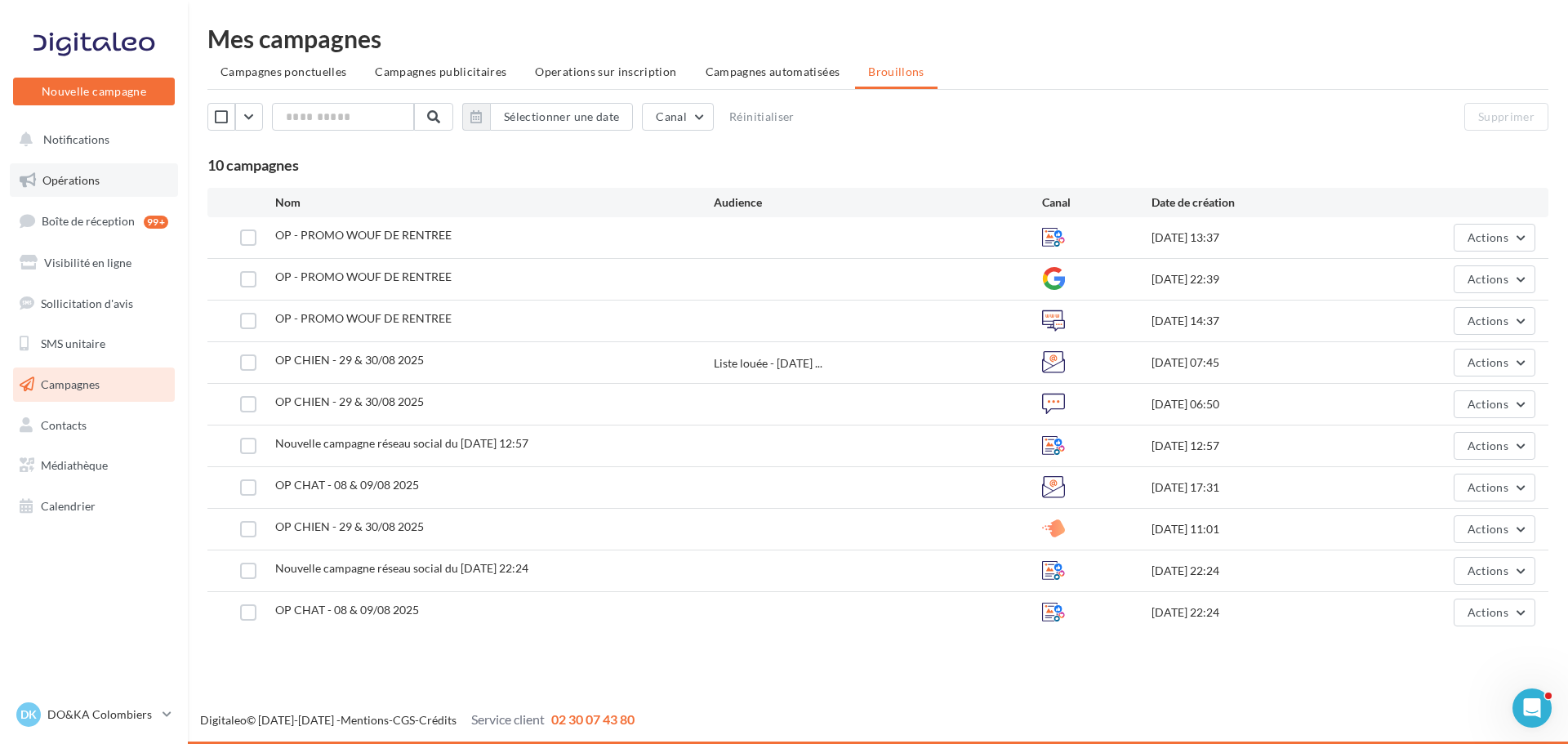
click at [105, 169] on link "Opérations" at bounding box center [94, 180] width 169 height 34
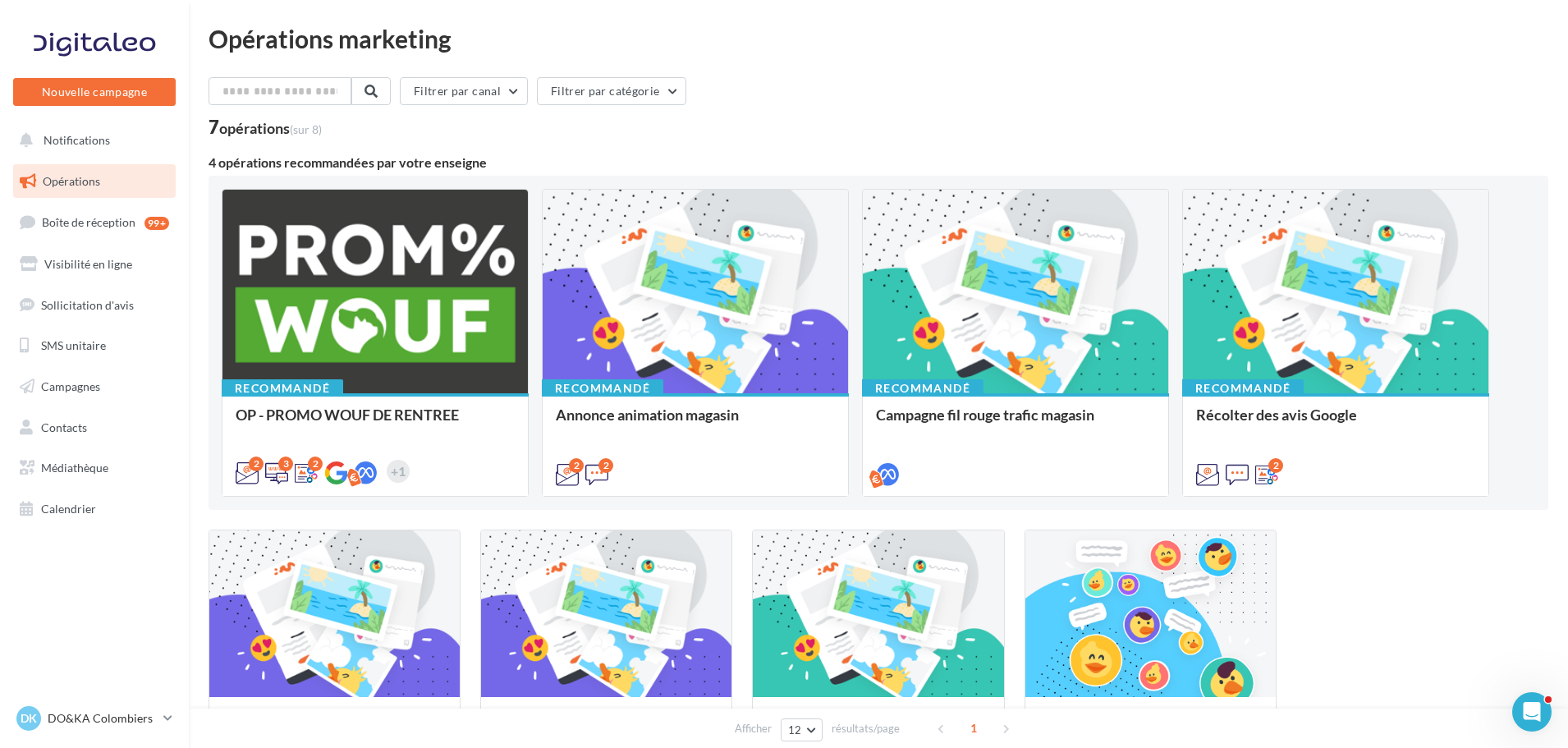
click at [1133, 107] on div "Filtrer par canal Filtrer par catégorie" at bounding box center [879, 94] width 1340 height 35
click at [800, 60] on div "Opérations marketing Filtrer par canal Filtrer par catégorie 7 opérations (sur …" at bounding box center [879, 440] width 1340 height 827
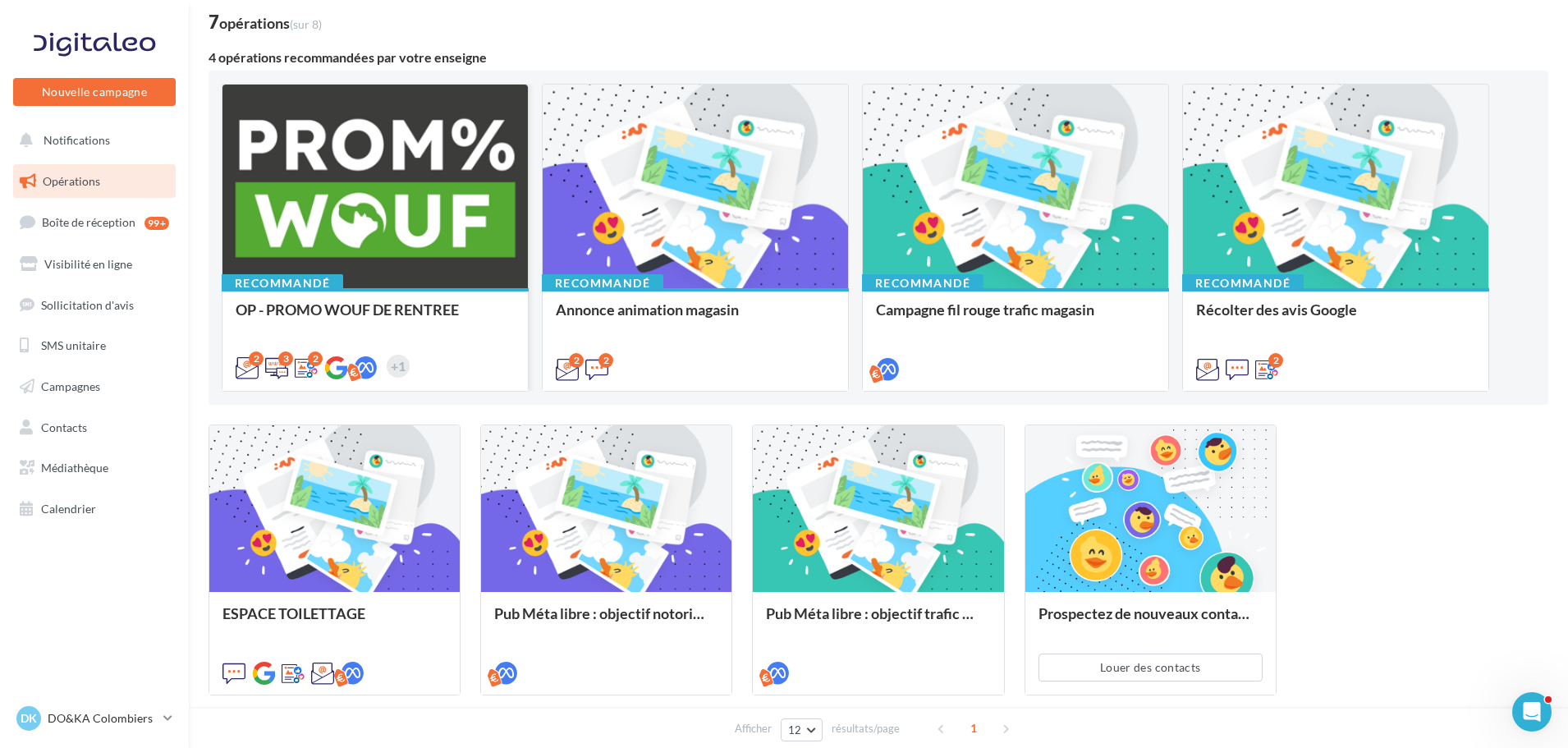
scroll to position [25, 0]
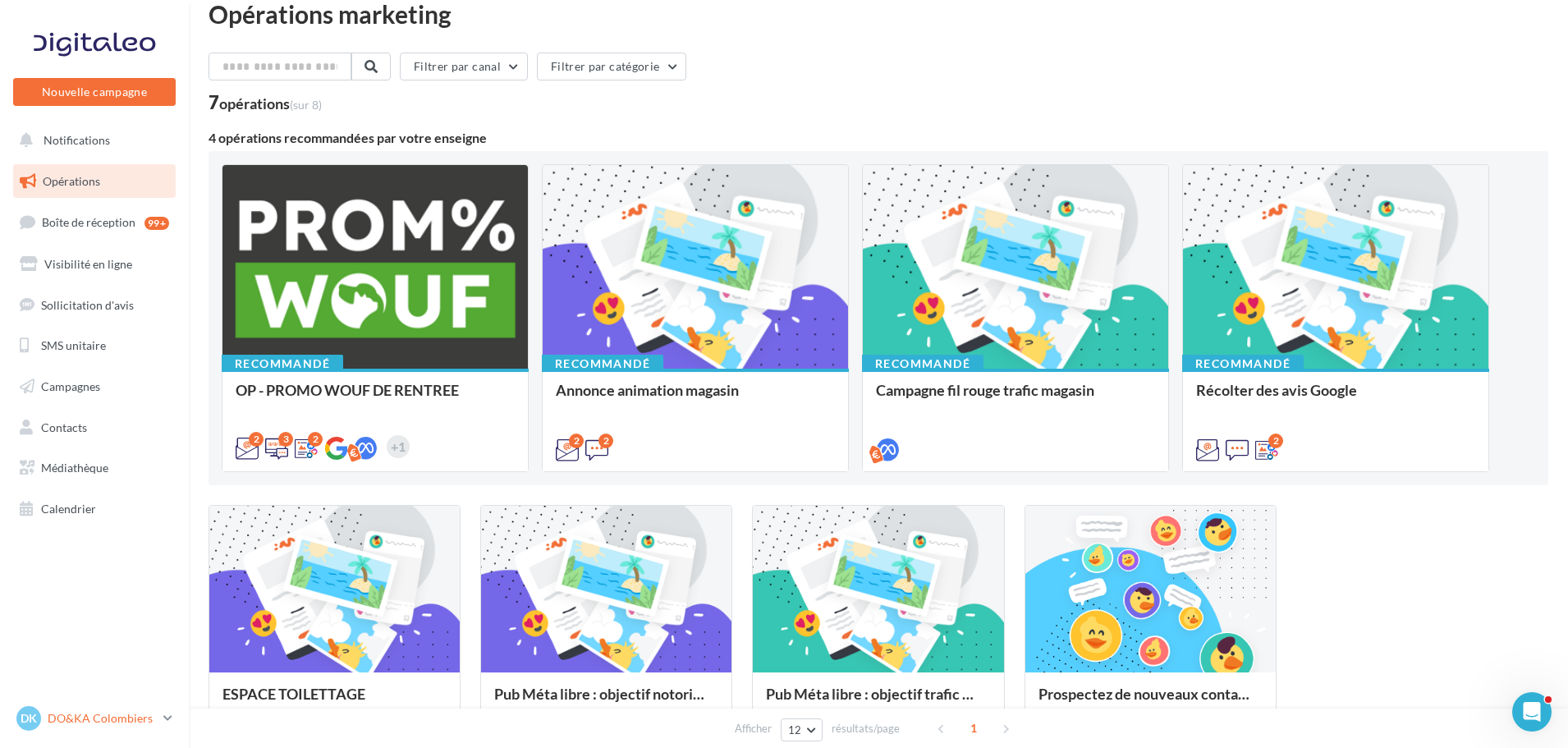
click at [96, 709] on div "DK DO&KA Colombiers [EMAIL_ADDRESS][DOMAIN_NAME]" at bounding box center [87, 719] width 140 height 25
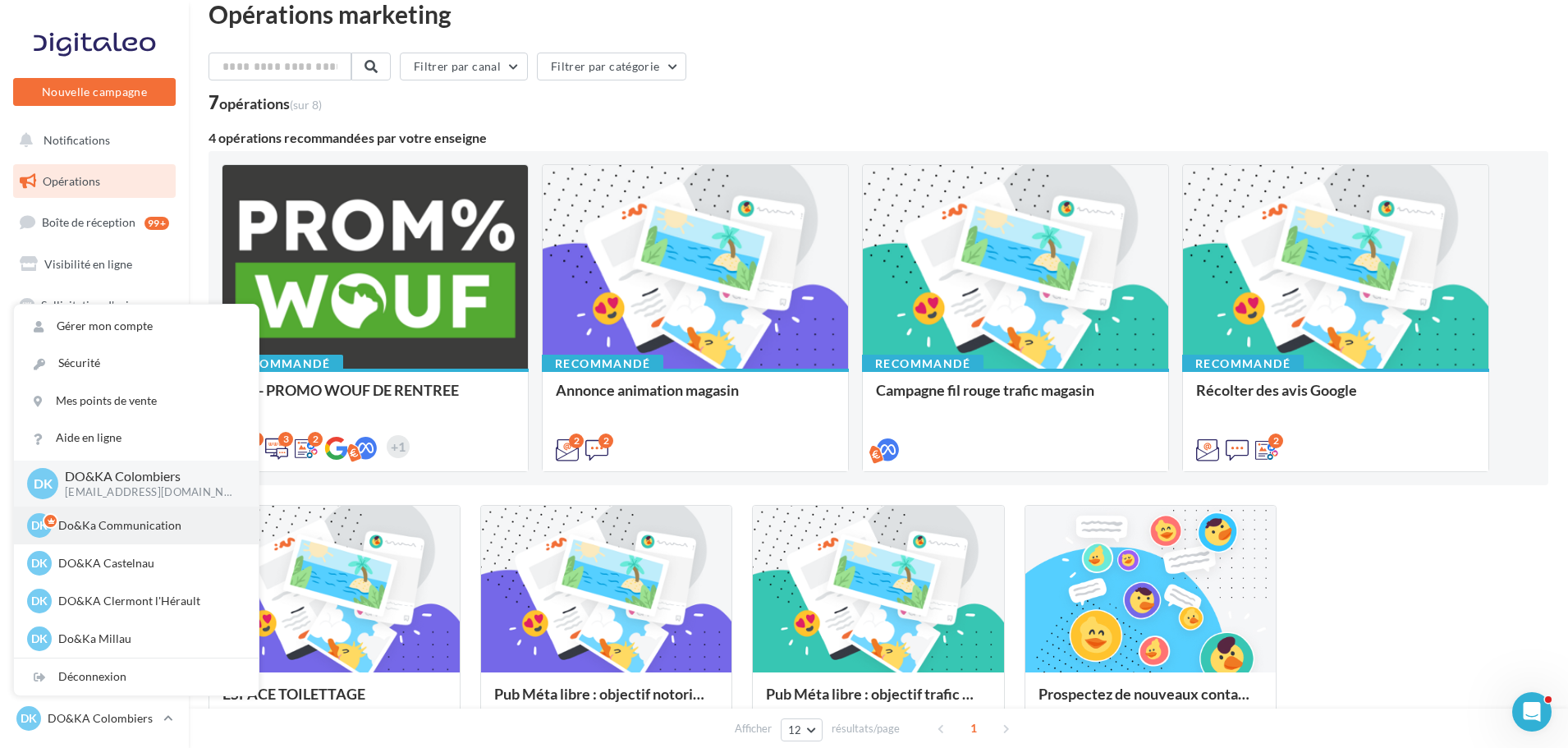
click at [127, 531] on p "Do&Ka Communication" at bounding box center [149, 525] width 181 height 17
